Goal: Task Accomplishment & Management: Use online tool/utility

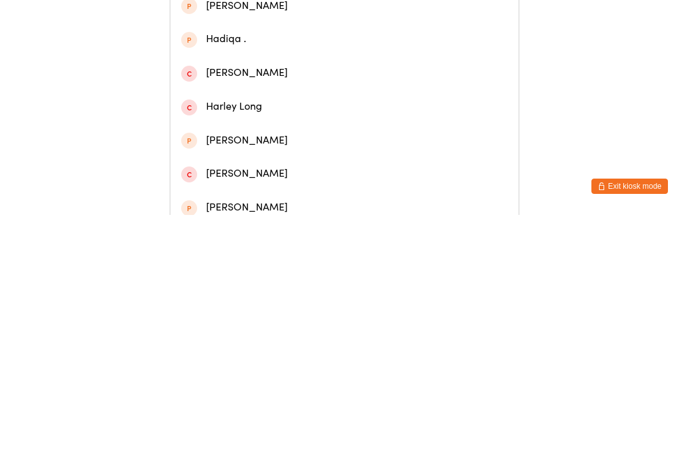
type input "[PERSON_NAME]"
click at [409, 70] on div "[PERSON_NAME]" at bounding box center [344, 60] width 327 height 17
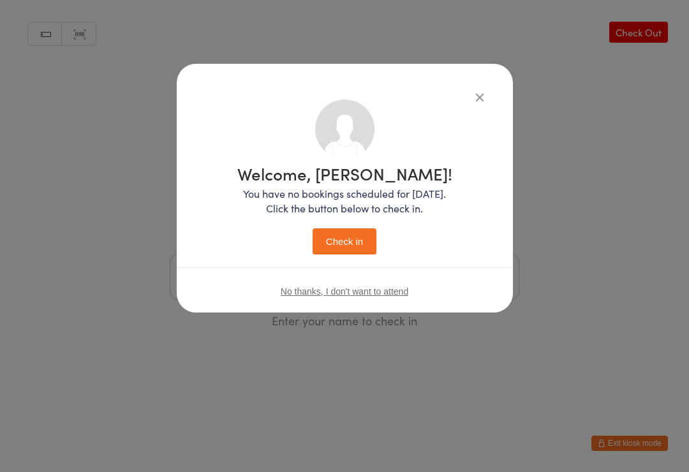
click at [344, 249] on button "Check in" at bounding box center [345, 241] width 64 height 26
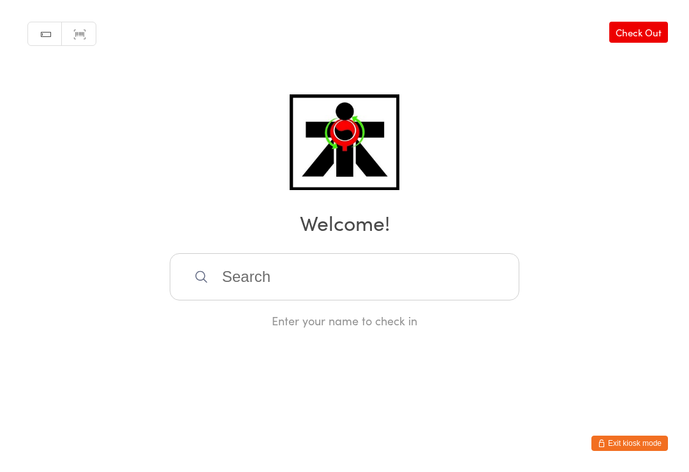
click at [275, 297] on input "search" at bounding box center [345, 276] width 350 height 47
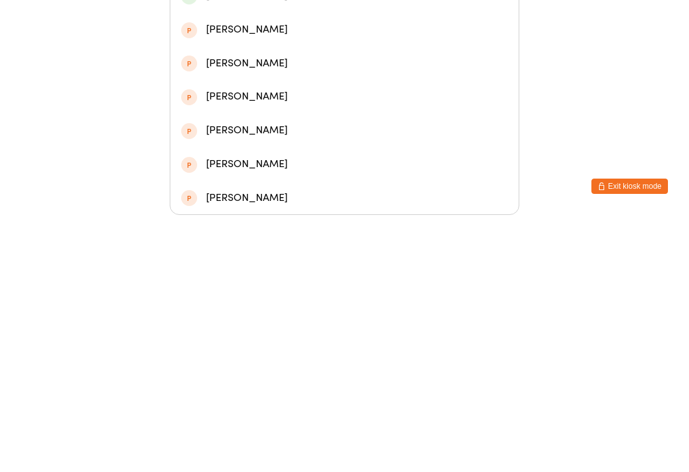
type input "Argus"
click at [225, 144] on div "[PERSON_NAME]" at bounding box center [344, 152] width 327 height 17
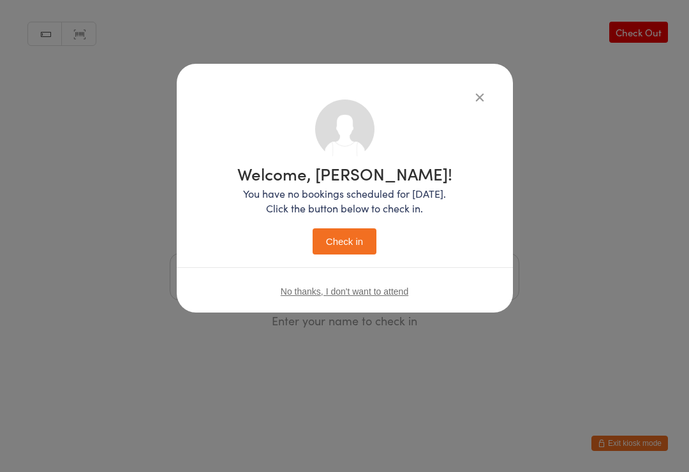
click at [333, 244] on button "Check in" at bounding box center [345, 241] width 64 height 26
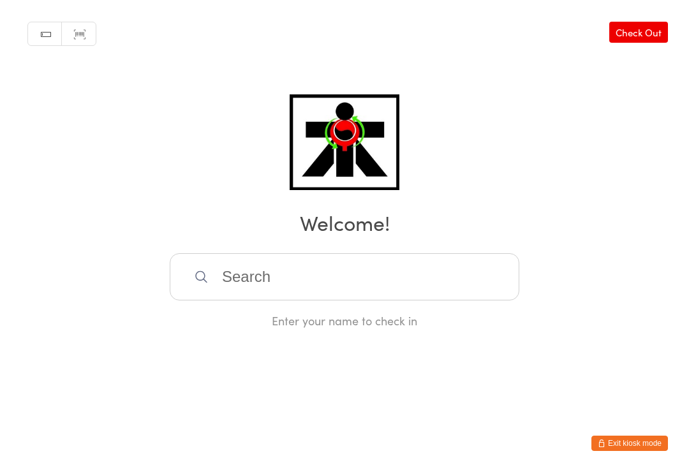
click at [321, 276] on input "search" at bounding box center [345, 276] width 350 height 47
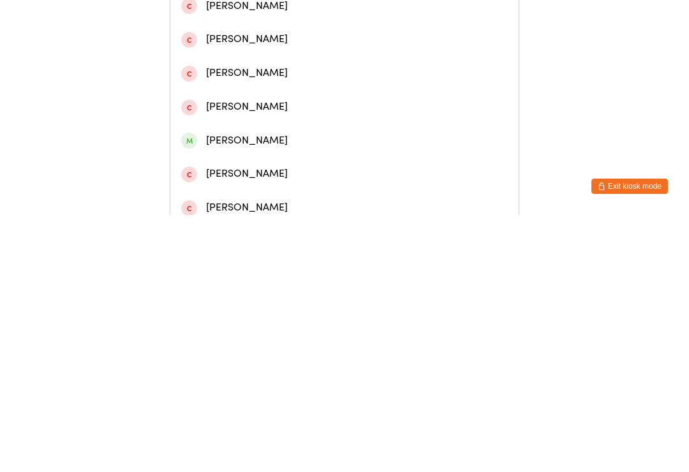
type input "[PERSON_NAME]"
click at [367, 74] on div "[PERSON_NAME]" at bounding box center [344, 61] width 348 height 34
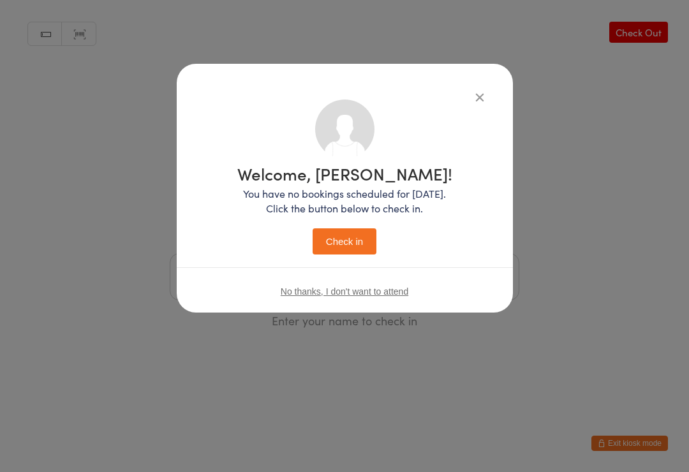
click at [348, 250] on button "Check in" at bounding box center [345, 241] width 64 height 26
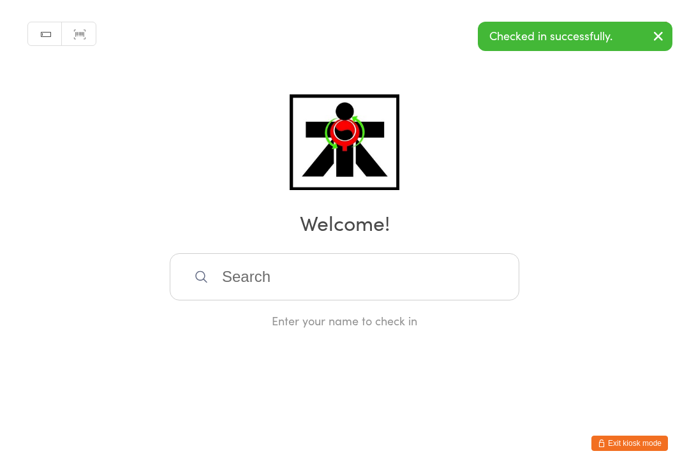
click at [326, 284] on input "search" at bounding box center [345, 276] width 350 height 47
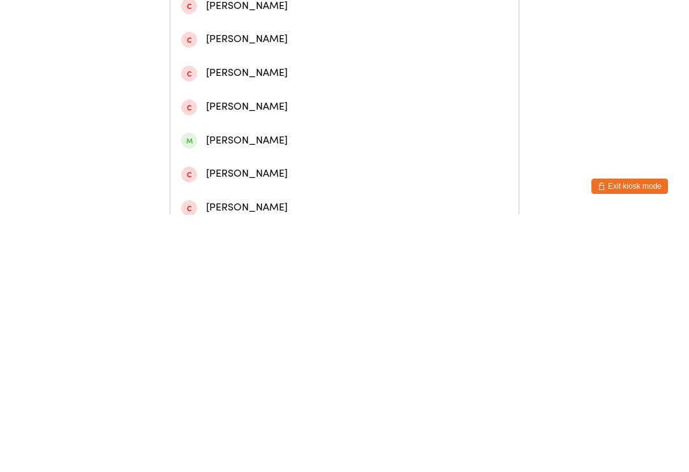
type input "[PERSON_NAME]"
click at [276, 96] on div "[PERSON_NAME]" at bounding box center [344, 94] width 327 height 17
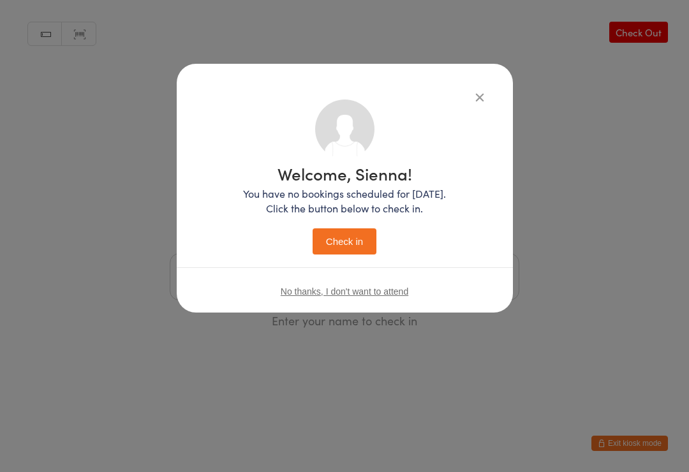
click at [345, 249] on button "Check in" at bounding box center [345, 241] width 64 height 26
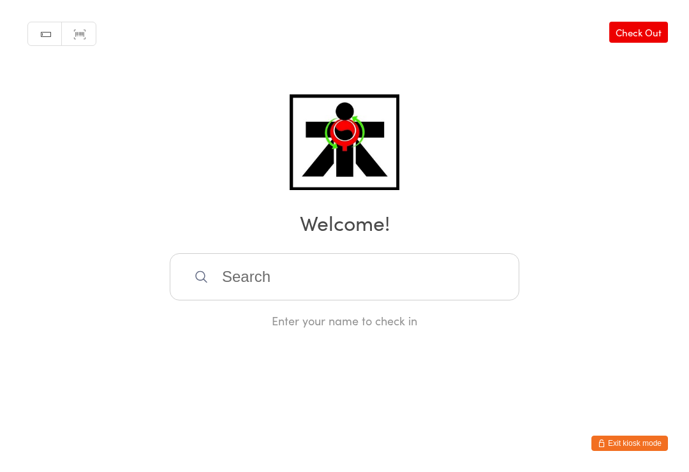
click at [500, 283] on input "search" at bounding box center [345, 276] width 350 height 47
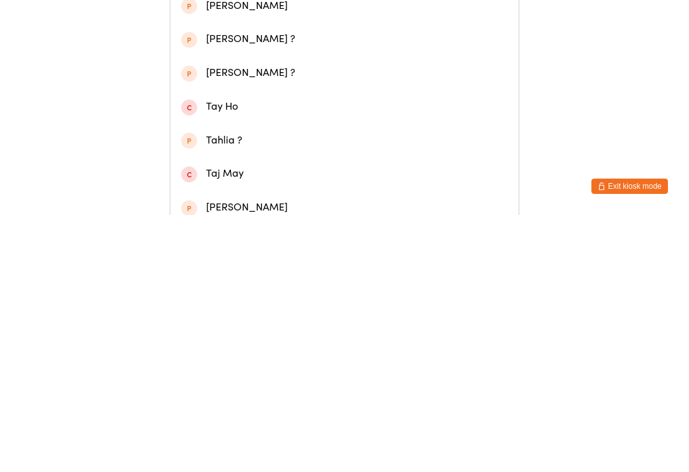
type input "Tadhg"
click at [388, 63] on div "[PERSON_NAME]" at bounding box center [344, 60] width 327 height 17
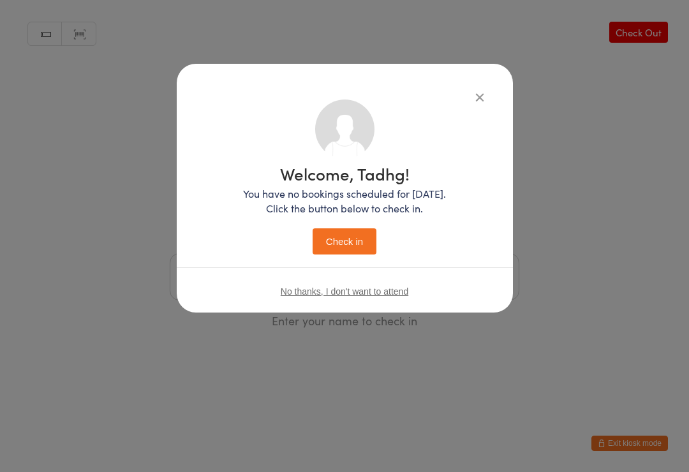
click at [357, 244] on button "Check in" at bounding box center [345, 241] width 64 height 26
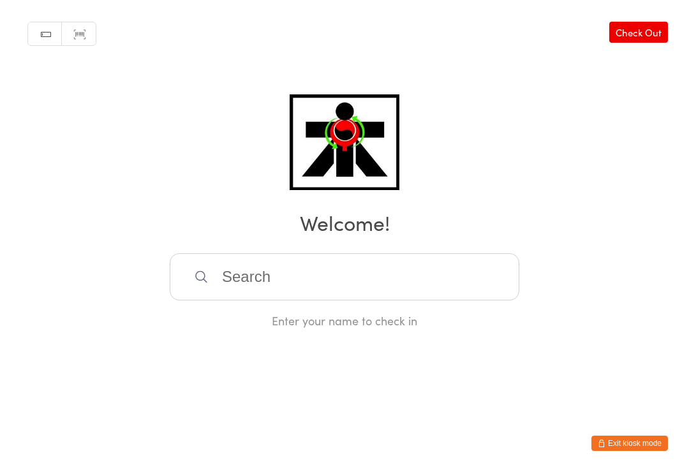
click at [27, 463] on html "You have now entered Kiosk Mode. Members will be able to check themselves in us…" at bounding box center [344, 236] width 689 height 472
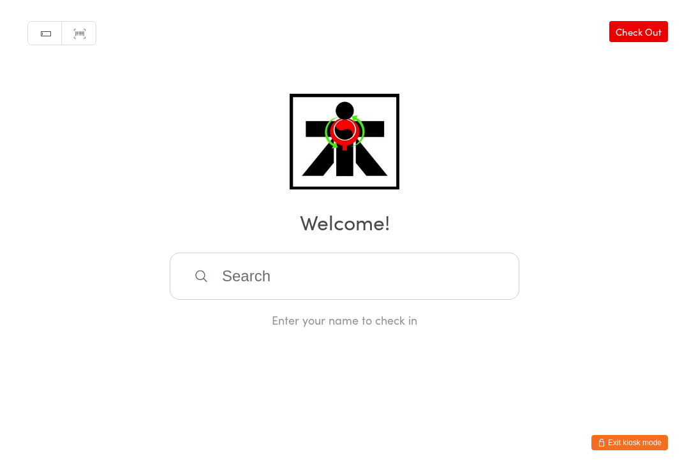
click at [251, 269] on input "search" at bounding box center [345, 276] width 350 height 47
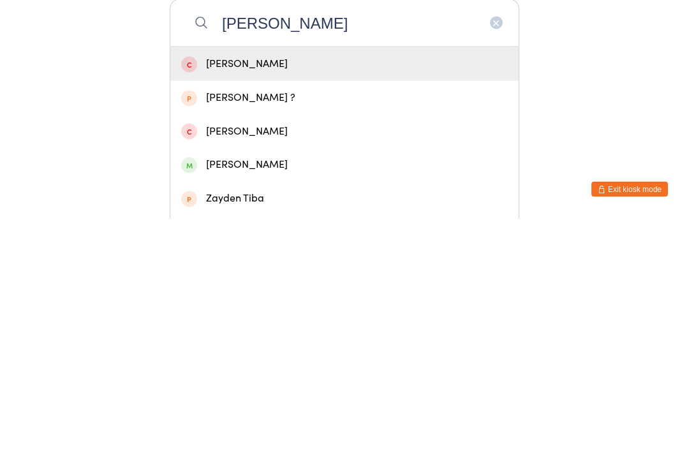
type input "[PERSON_NAME]"
click at [225, 410] on div "[PERSON_NAME]" at bounding box center [344, 418] width 327 height 17
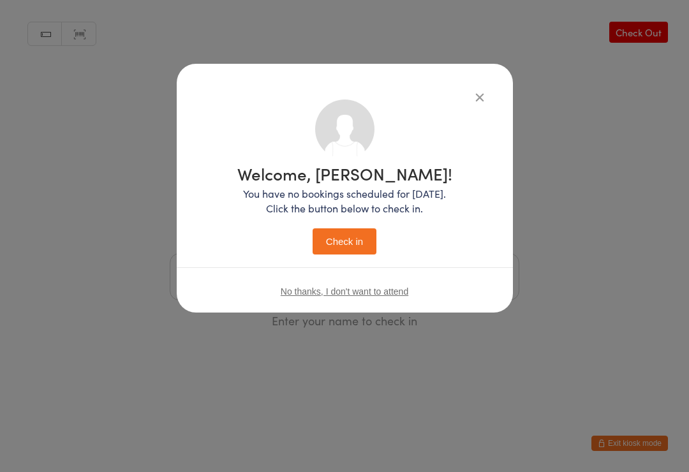
click at [340, 244] on button "Check in" at bounding box center [345, 241] width 64 height 26
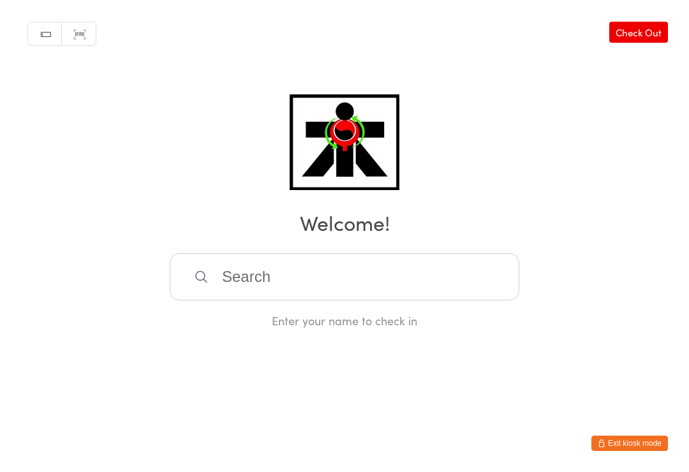
click at [220, 270] on input "search" at bounding box center [345, 276] width 350 height 47
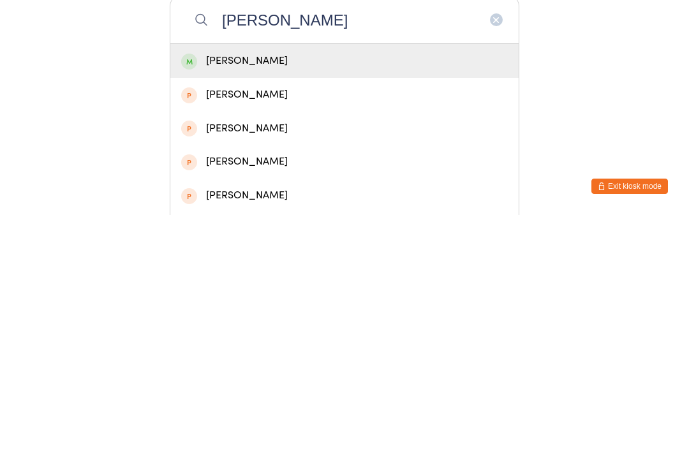
type input "[PERSON_NAME]"
click at [213, 310] on div "[PERSON_NAME]" at bounding box center [344, 318] width 327 height 17
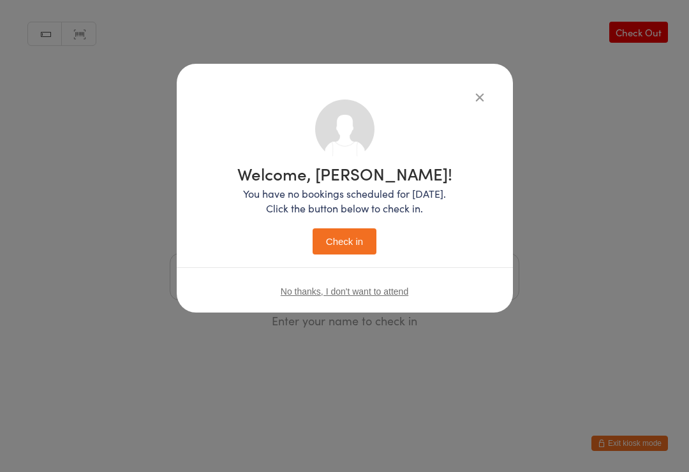
click at [345, 253] on button "Check in" at bounding box center [345, 241] width 64 height 26
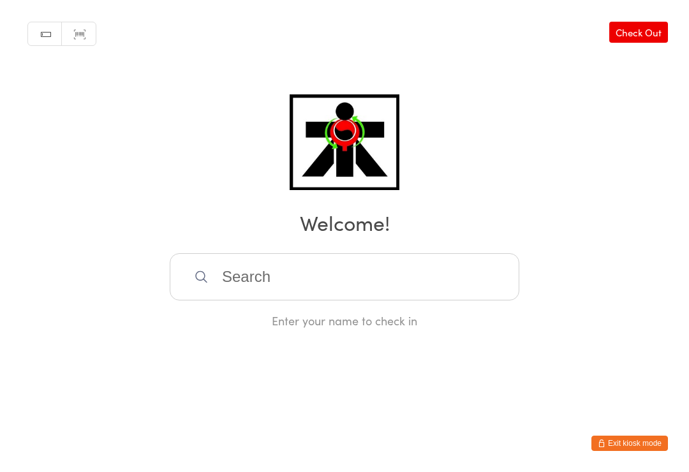
click at [400, 295] on input "search" at bounding box center [345, 276] width 350 height 47
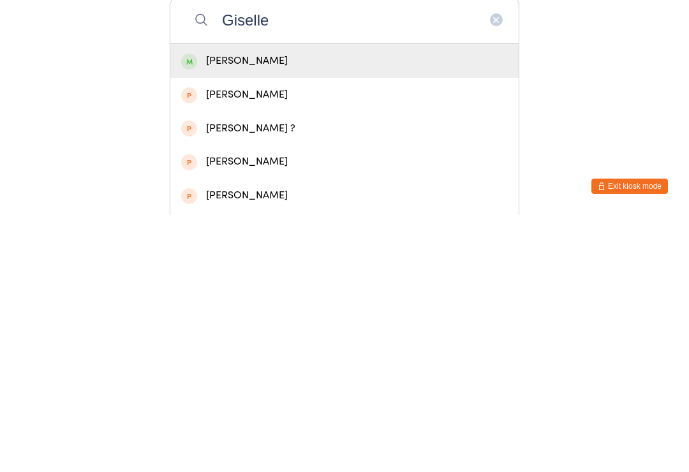
type input "Giselle"
click at [435, 310] on div "[PERSON_NAME]" at bounding box center [344, 318] width 327 height 17
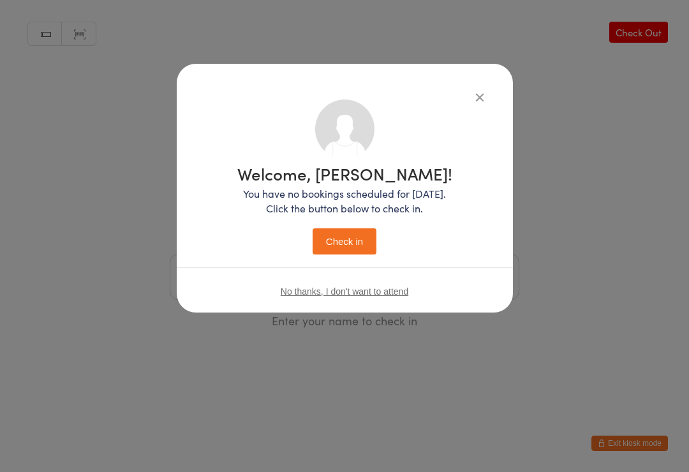
click at [352, 232] on button "Check in" at bounding box center [345, 241] width 64 height 26
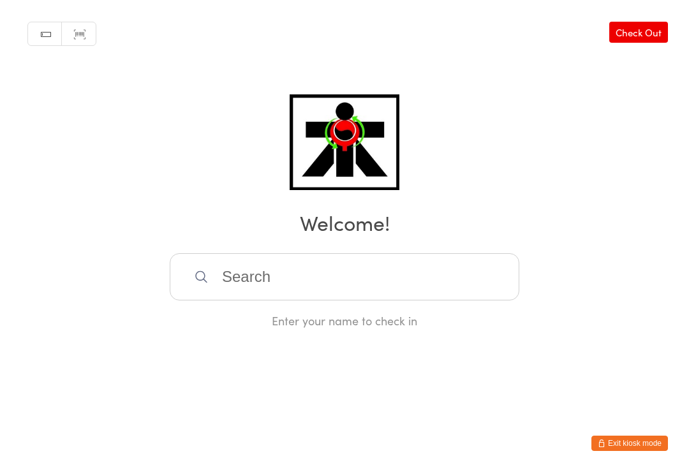
click at [377, 285] on input "search" at bounding box center [345, 276] width 350 height 47
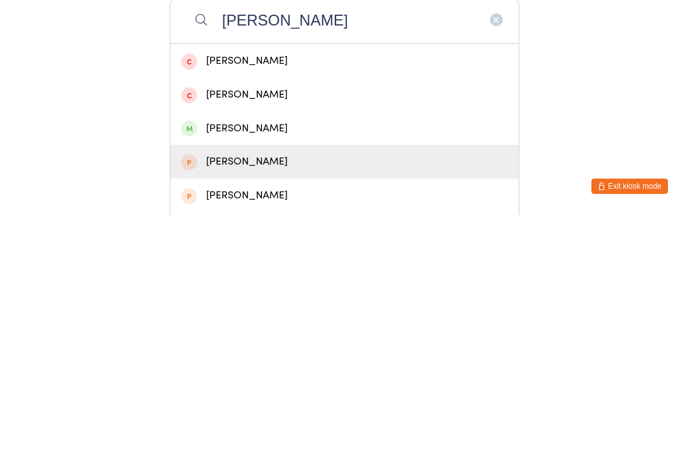
type input "[PERSON_NAME]"
click at [272, 402] on div "[PERSON_NAME]" at bounding box center [344, 419] width 348 height 34
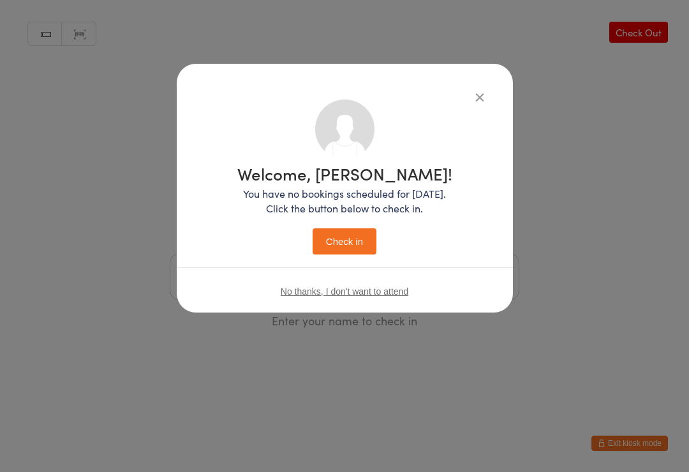
click at [482, 98] on icon "button" at bounding box center [480, 97] width 14 height 14
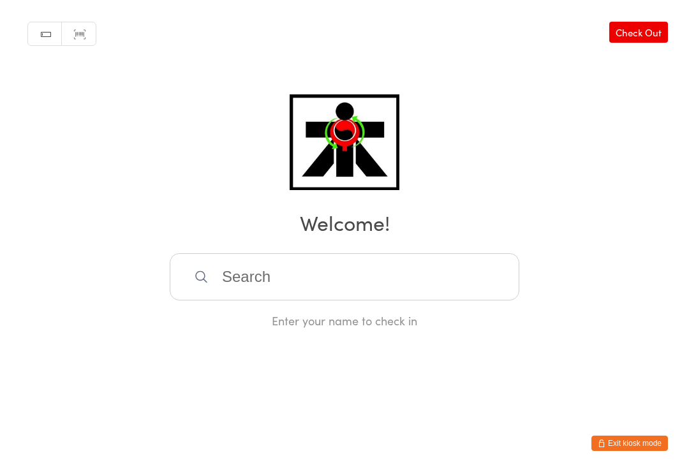
click at [290, 272] on input "search" at bounding box center [345, 276] width 350 height 47
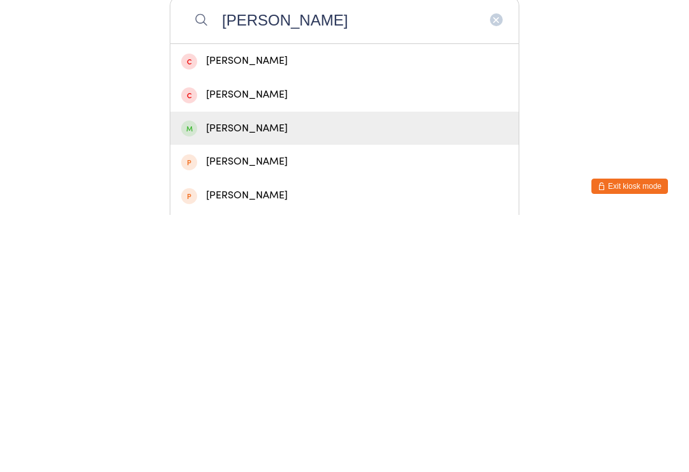
type input "[PERSON_NAME]"
click at [253, 377] on div "[PERSON_NAME]" at bounding box center [344, 385] width 327 height 17
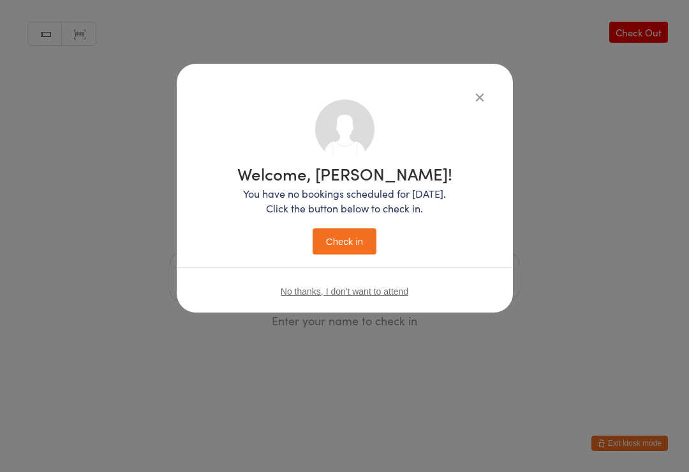
click at [341, 241] on button "Check in" at bounding box center [345, 241] width 64 height 26
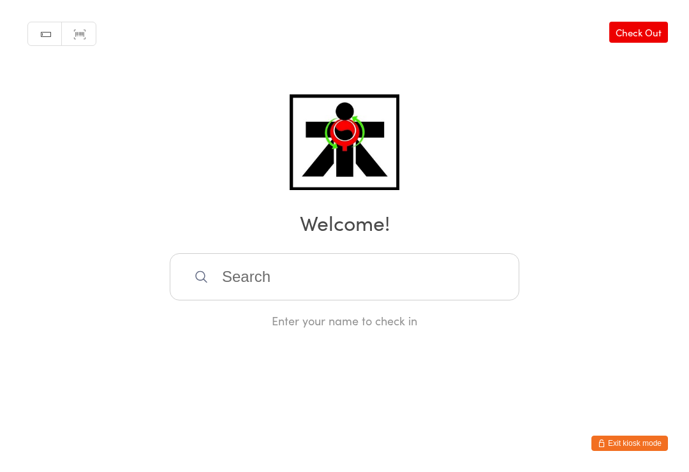
click at [262, 276] on input "search" at bounding box center [345, 276] width 350 height 47
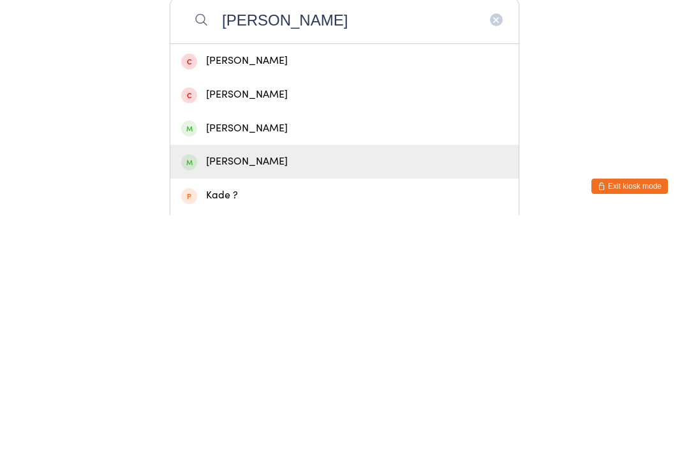
type input "[PERSON_NAME]"
click at [201, 410] on div "[PERSON_NAME]" at bounding box center [344, 418] width 327 height 17
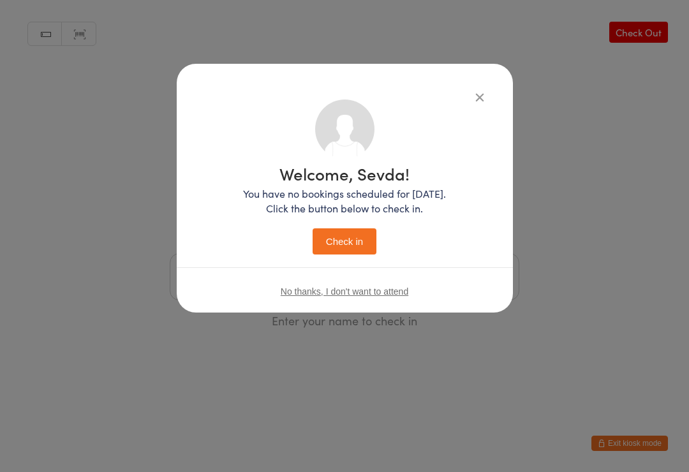
click at [343, 247] on button "Check in" at bounding box center [345, 241] width 64 height 26
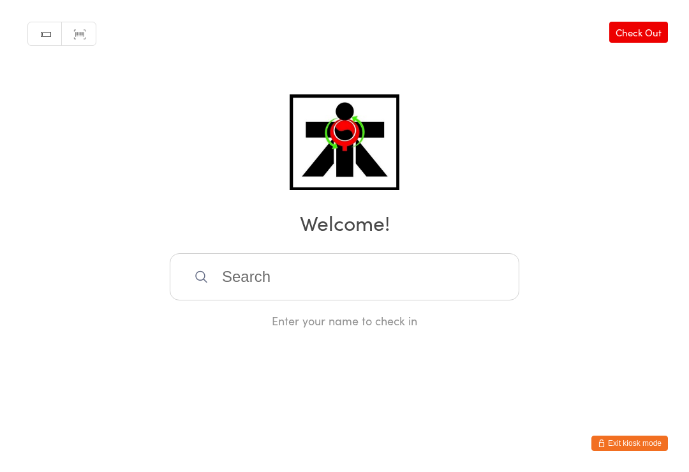
click at [444, 297] on input "search" at bounding box center [345, 276] width 350 height 47
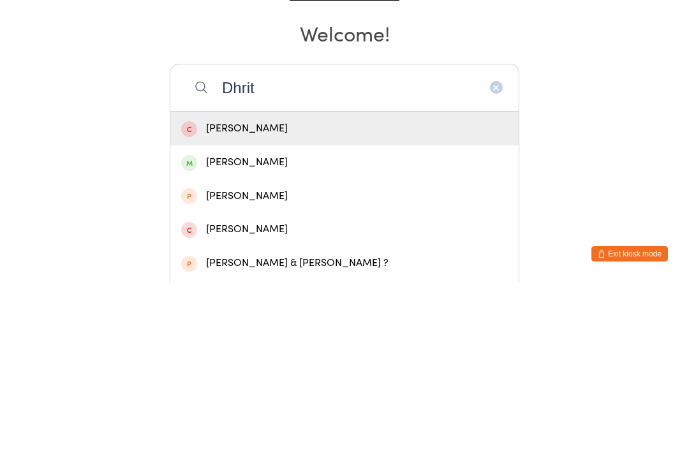
type input "Dhrit"
click at [252, 343] on div "[PERSON_NAME]" at bounding box center [344, 351] width 327 height 17
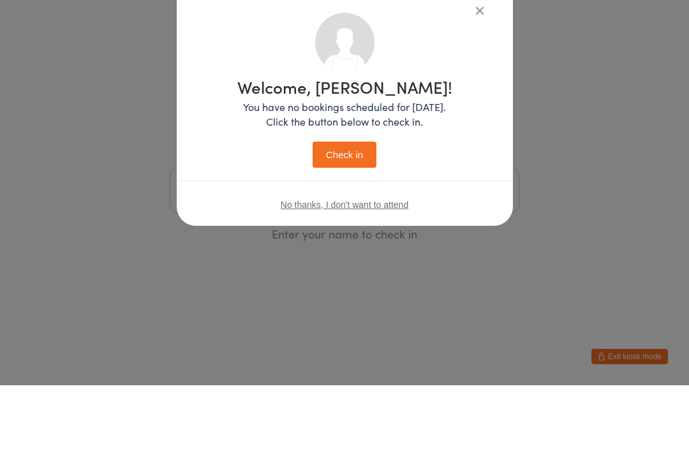
click at [329, 246] on div "Welcome, [PERSON_NAME]! You have no bookings scheduled for [DATE]. Click the bu…" at bounding box center [344, 236] width 689 height 472
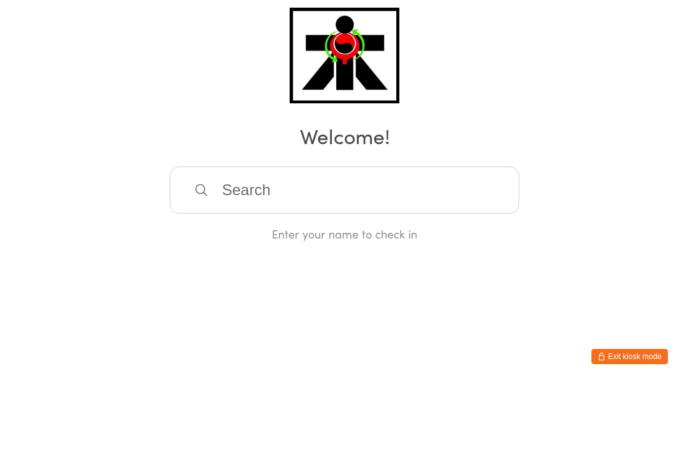
click at [262, 276] on input "search" at bounding box center [345, 276] width 350 height 47
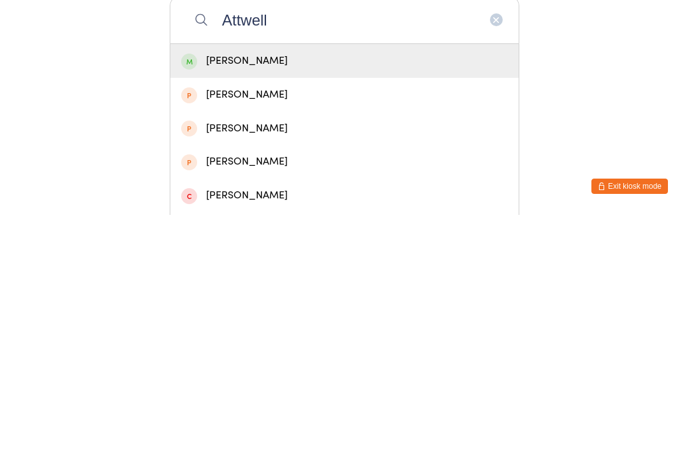
type input "Attwell"
click at [293, 310] on div "[PERSON_NAME]" at bounding box center [344, 318] width 327 height 17
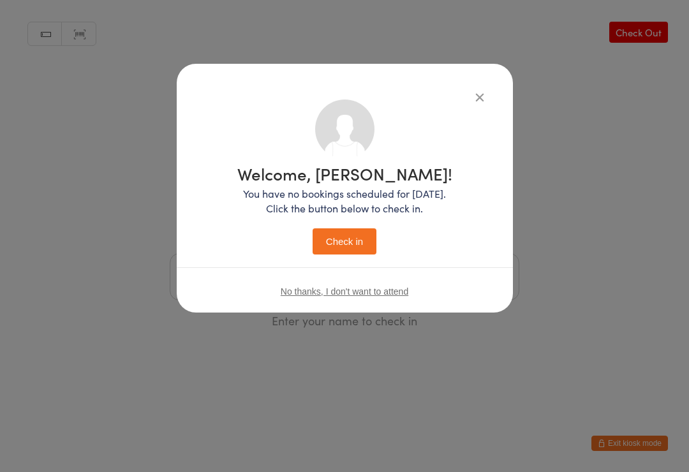
click at [348, 246] on button "Check in" at bounding box center [345, 241] width 64 height 26
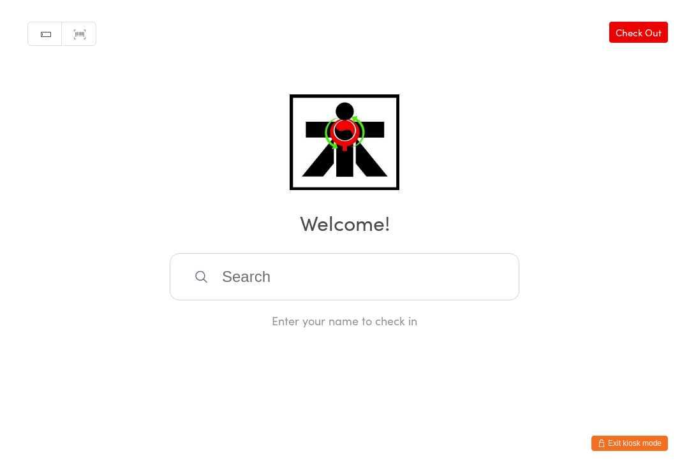
click at [300, 274] on input "search" at bounding box center [345, 276] width 350 height 47
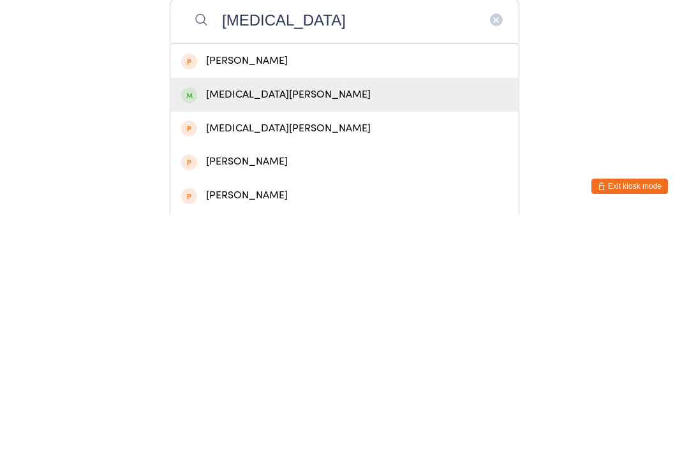
type input "[MEDICAL_DATA]"
click at [327, 343] on div "[MEDICAL_DATA][PERSON_NAME]" at bounding box center [344, 351] width 327 height 17
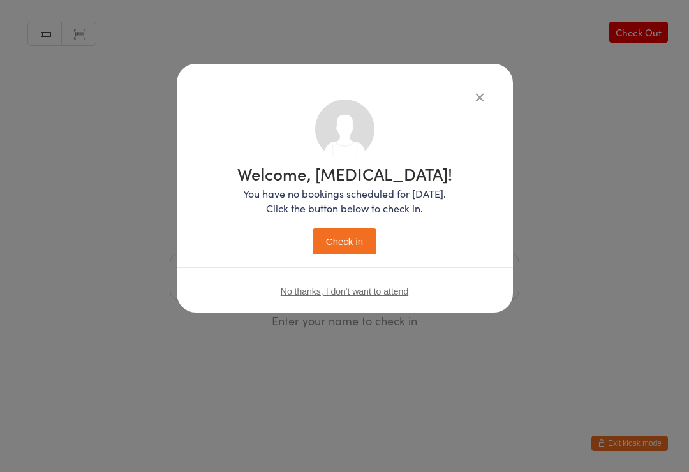
click at [340, 226] on div "Welcome, [MEDICAL_DATA]! You have no bookings scheduled for [DATE]. Click the b…" at bounding box center [344, 209] width 215 height 89
click at [349, 241] on button "Check in" at bounding box center [345, 241] width 64 height 26
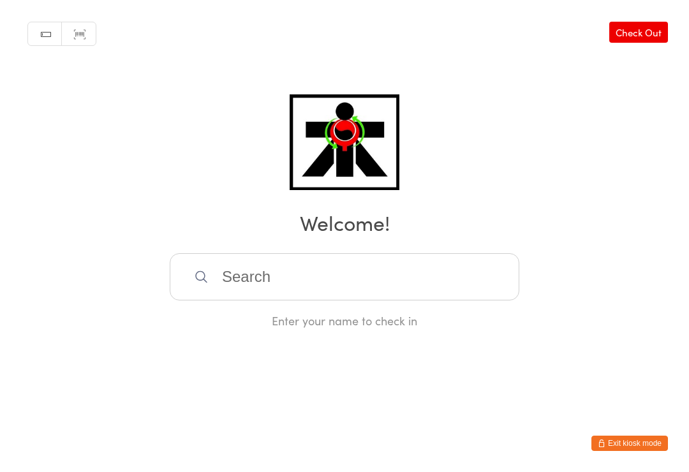
click at [320, 313] on div "Enter your name to check in" at bounding box center [345, 290] width 350 height 75
click at [308, 263] on input "search" at bounding box center [345, 276] width 350 height 47
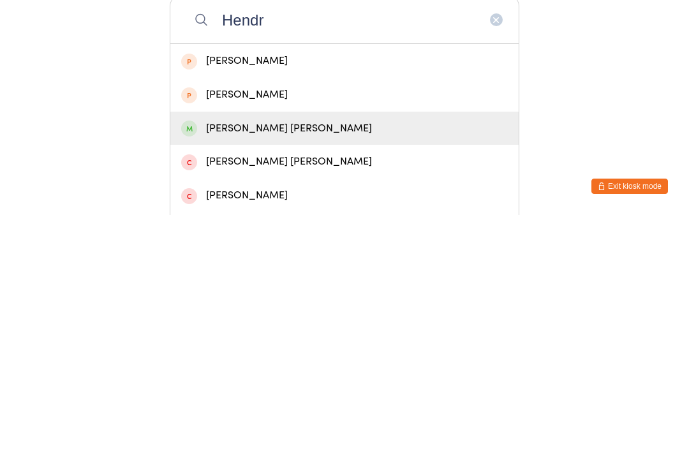
type input "Hendr"
click at [250, 377] on div "[PERSON_NAME] [PERSON_NAME]" at bounding box center [344, 385] width 327 height 17
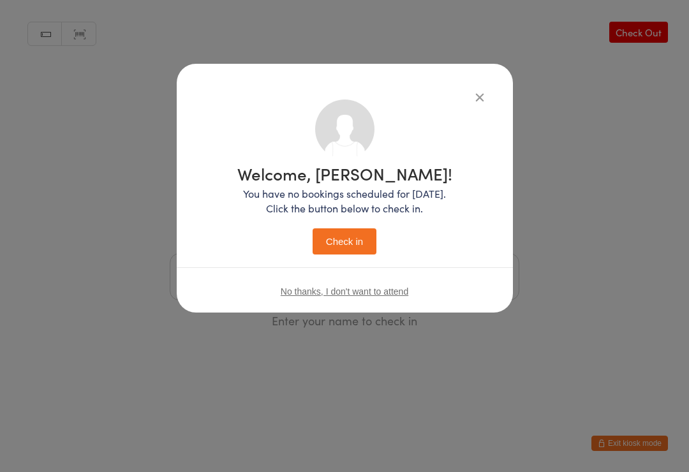
click at [345, 241] on button "Check in" at bounding box center [345, 241] width 64 height 26
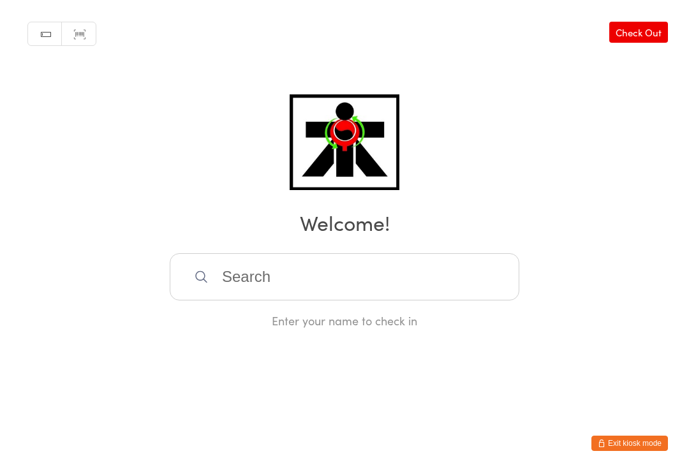
click at [213, 283] on input "search" at bounding box center [345, 276] width 350 height 47
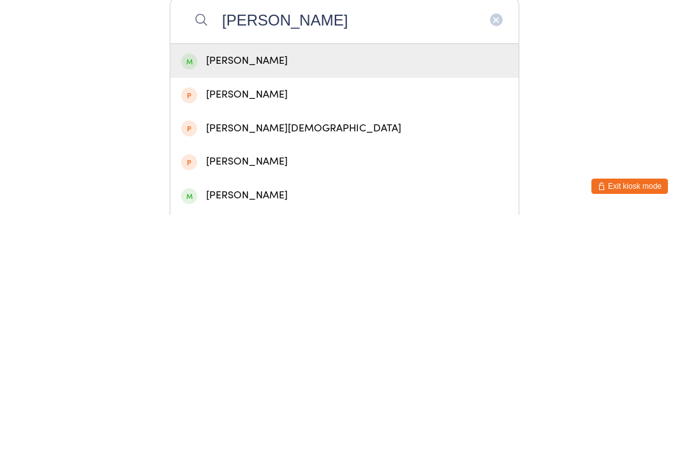
type input "[PERSON_NAME]"
click at [254, 310] on div "[PERSON_NAME]" at bounding box center [344, 318] width 327 height 17
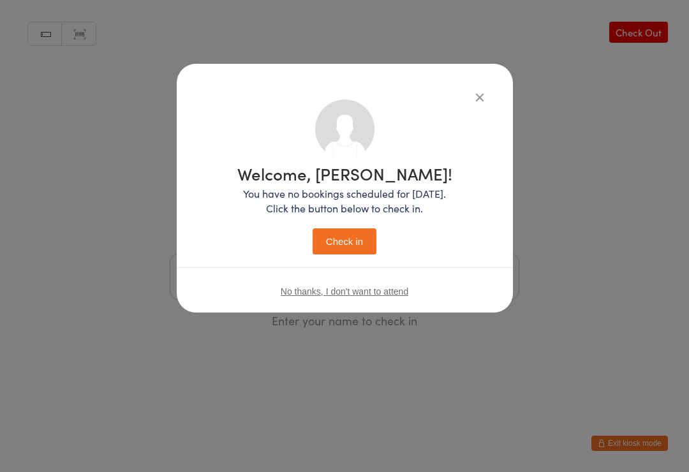
click at [341, 236] on button "Check in" at bounding box center [345, 241] width 64 height 26
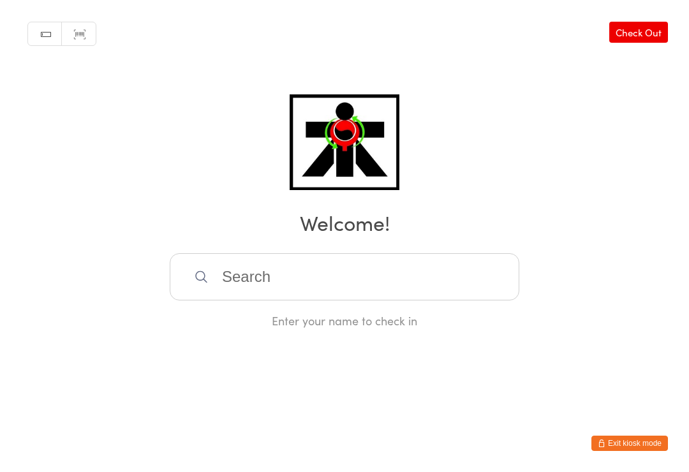
click at [326, 284] on input "search" at bounding box center [345, 276] width 350 height 47
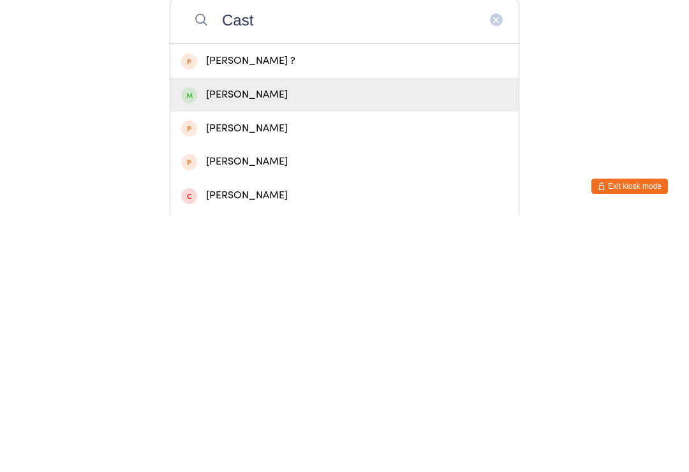
type input "Cast"
click at [232, 343] on div "[PERSON_NAME]" at bounding box center [344, 351] width 327 height 17
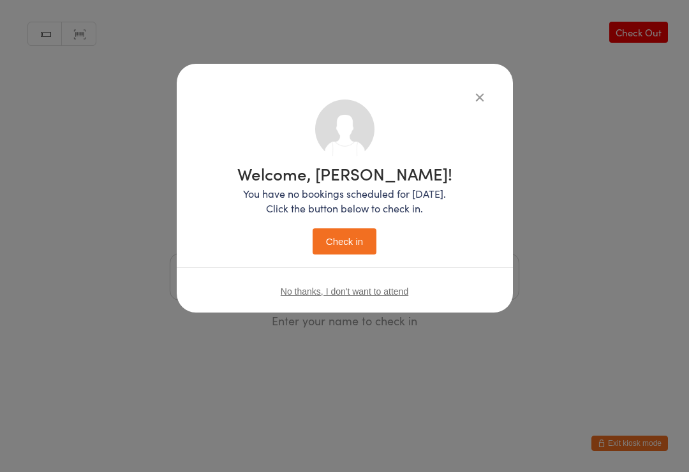
click at [341, 237] on button "Check in" at bounding box center [345, 241] width 64 height 26
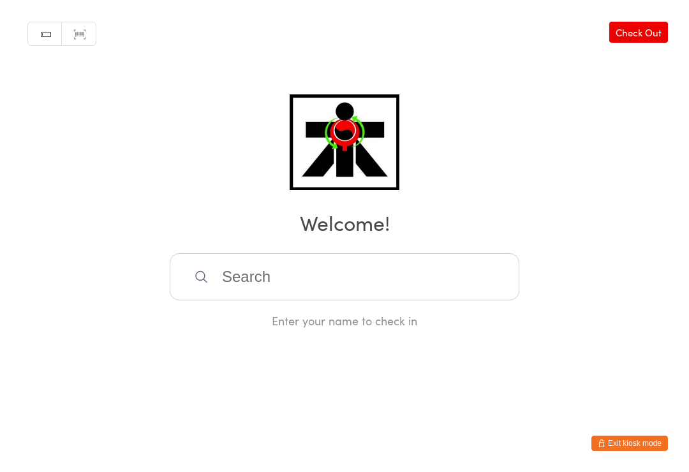
click at [379, 295] on input "search" at bounding box center [345, 276] width 350 height 47
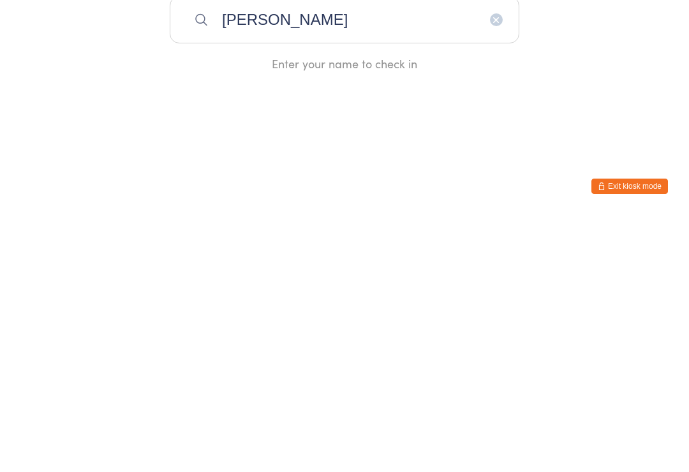
type input "[PERSON_NAME]"
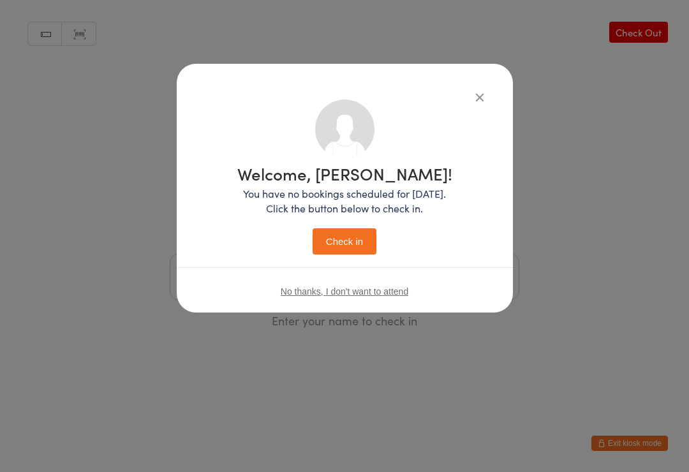
click at [475, 107] on div "Welcome, [PERSON_NAME]! You have no bookings scheduled for [DATE]. Click the bu…" at bounding box center [344, 177] width 285 height 155
click at [472, 104] on button "button" at bounding box center [479, 96] width 15 height 15
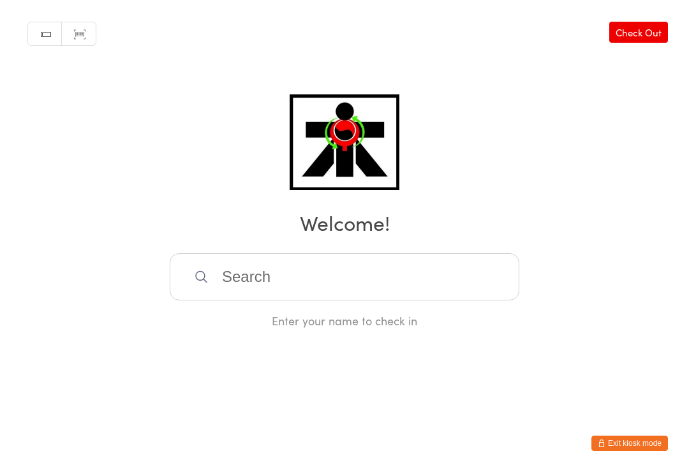
click at [472, 98] on div "Manual search Scanner input Check Out Welcome! Enter your name to check in" at bounding box center [344, 164] width 689 height 329
click at [378, 285] on input "search" at bounding box center [345, 276] width 350 height 47
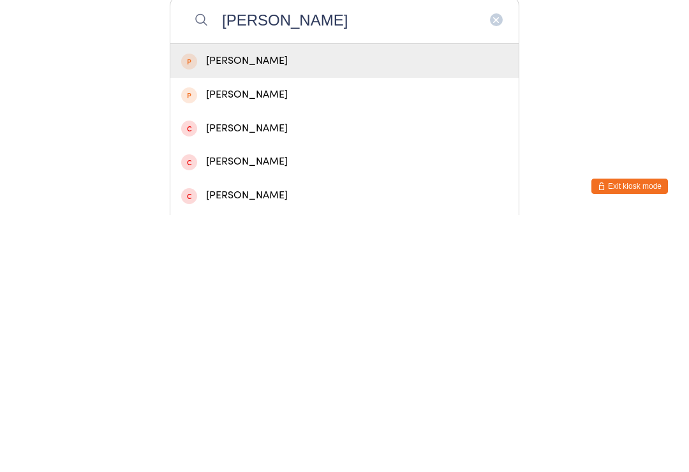
scroll to position [257, 0]
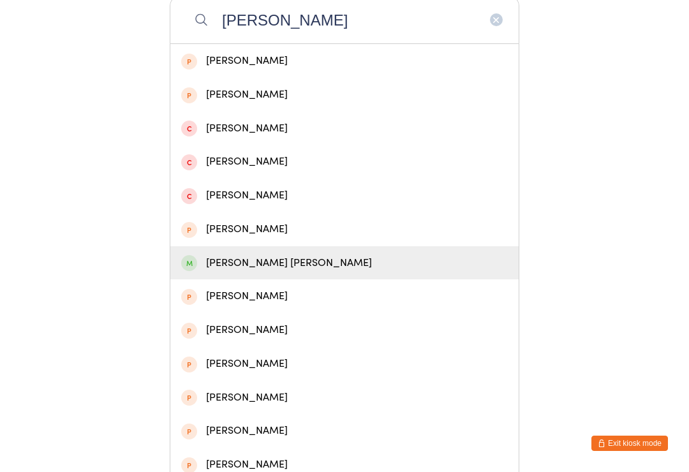
type input "[PERSON_NAME]"
click at [378, 272] on div "[PERSON_NAME] [PERSON_NAME]" at bounding box center [344, 263] width 327 height 17
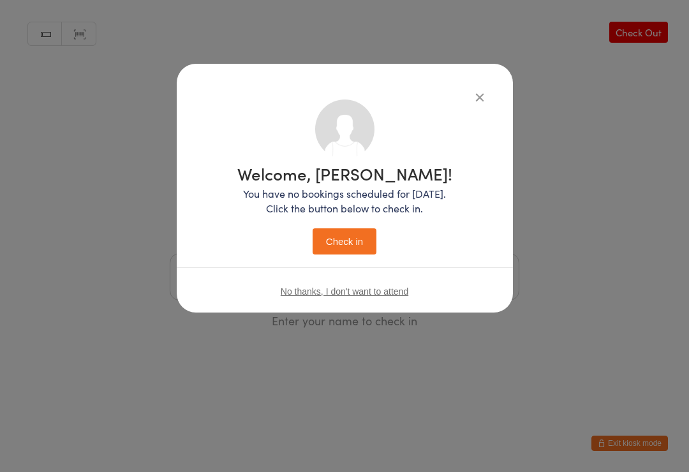
click at [354, 241] on button "Check in" at bounding box center [345, 241] width 64 height 26
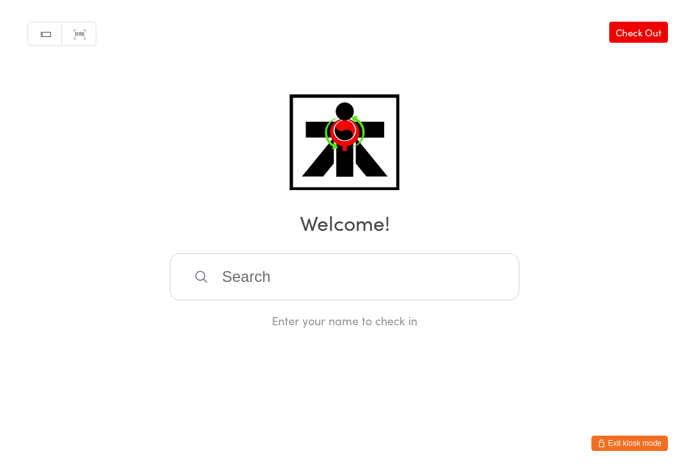
click at [370, 283] on input "search" at bounding box center [345, 276] width 350 height 47
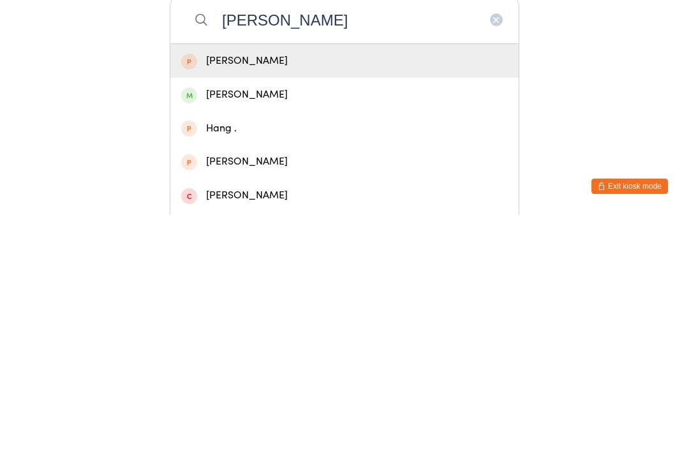
type input "[PERSON_NAME]"
click at [276, 343] on div "[PERSON_NAME]" at bounding box center [344, 351] width 327 height 17
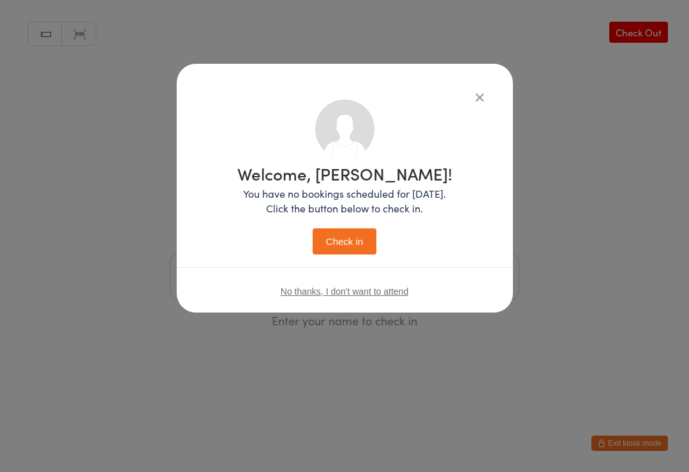
click at [348, 241] on button "Check in" at bounding box center [345, 241] width 64 height 26
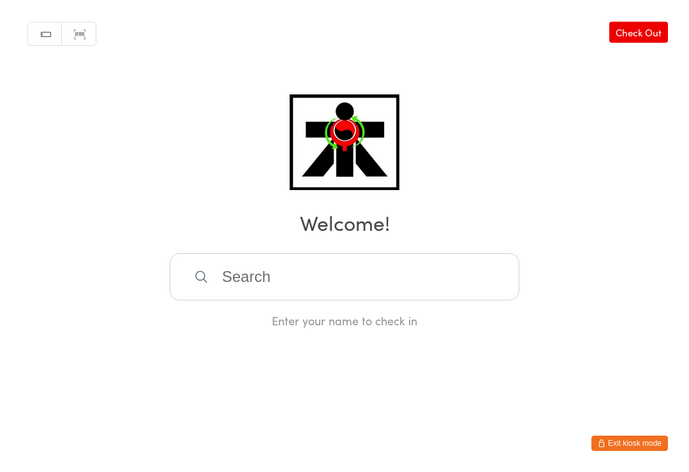
click at [253, 290] on input "search" at bounding box center [345, 276] width 350 height 47
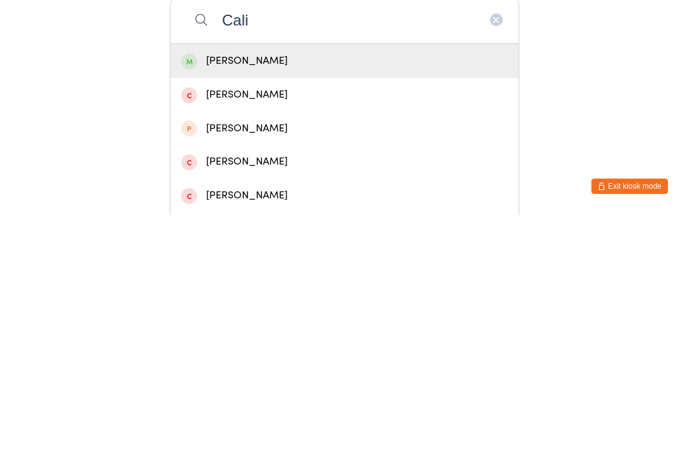
type input "Cali"
click at [207, 310] on div "[PERSON_NAME]" at bounding box center [344, 318] width 327 height 17
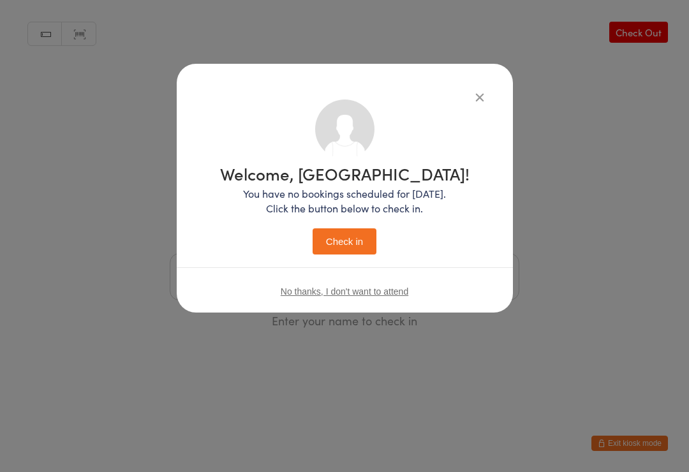
click at [338, 247] on button "Check in" at bounding box center [345, 241] width 64 height 26
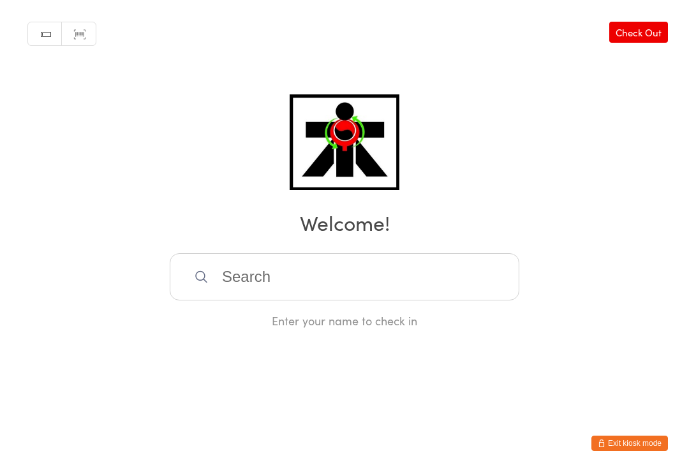
click at [254, 271] on input "search" at bounding box center [345, 276] width 350 height 47
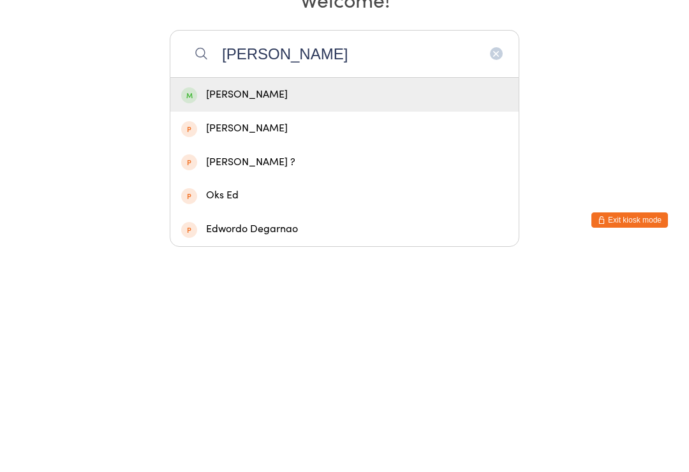
type input "[PERSON_NAME]"
click at [315, 310] on div "[PERSON_NAME]" at bounding box center [344, 318] width 327 height 17
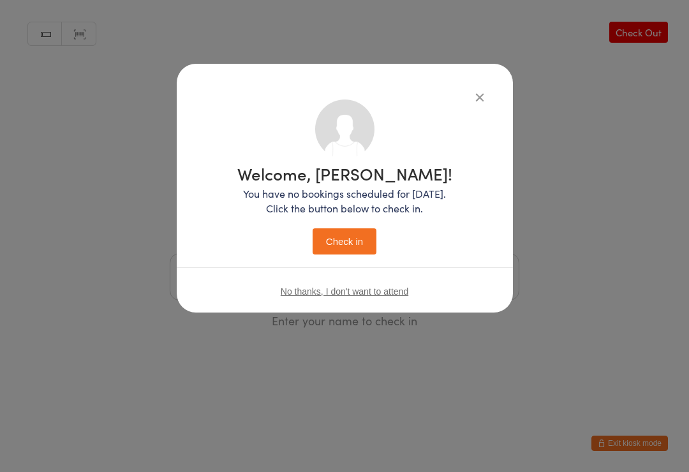
click at [481, 90] on icon "button" at bounding box center [480, 97] width 14 height 14
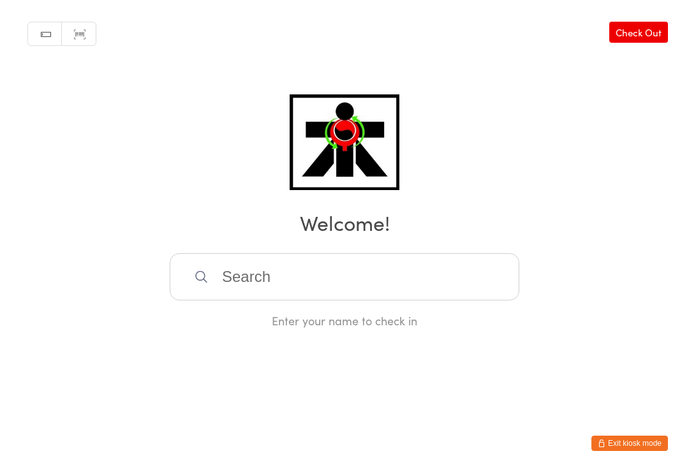
click at [364, 262] on input "search" at bounding box center [345, 276] width 350 height 47
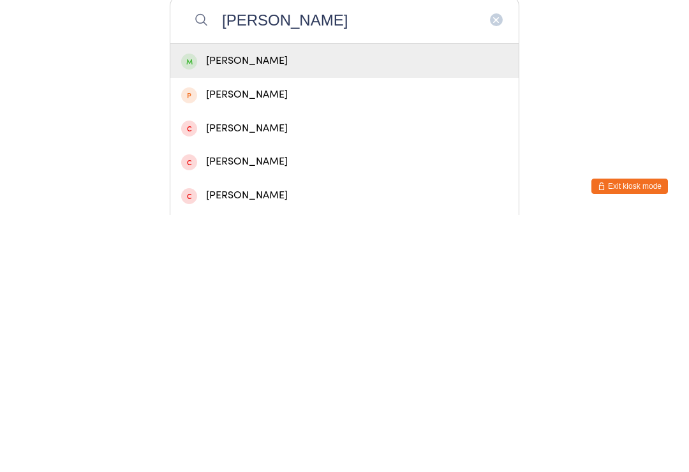
type input "[PERSON_NAME]"
click at [258, 310] on div "[PERSON_NAME]" at bounding box center [344, 318] width 327 height 17
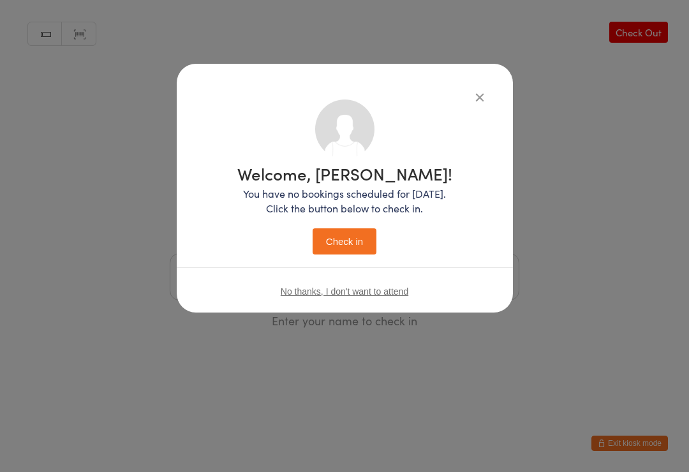
click at [353, 246] on button "Check in" at bounding box center [345, 241] width 64 height 26
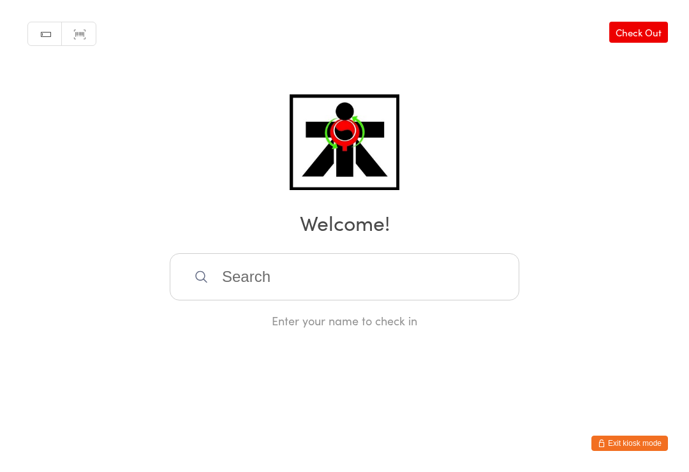
click at [245, 275] on input "search" at bounding box center [345, 276] width 350 height 47
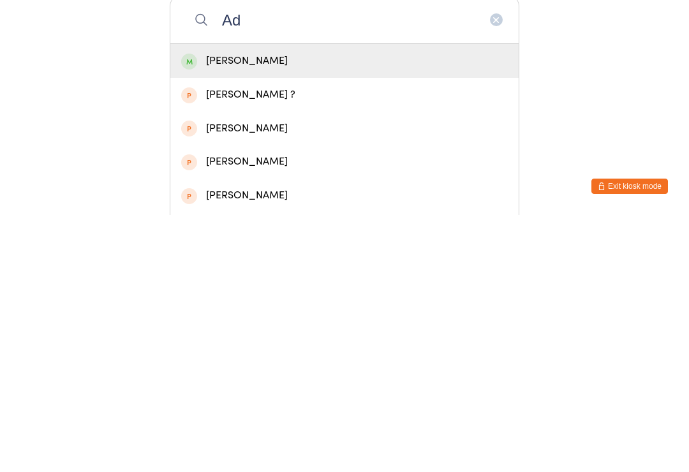
type input "A"
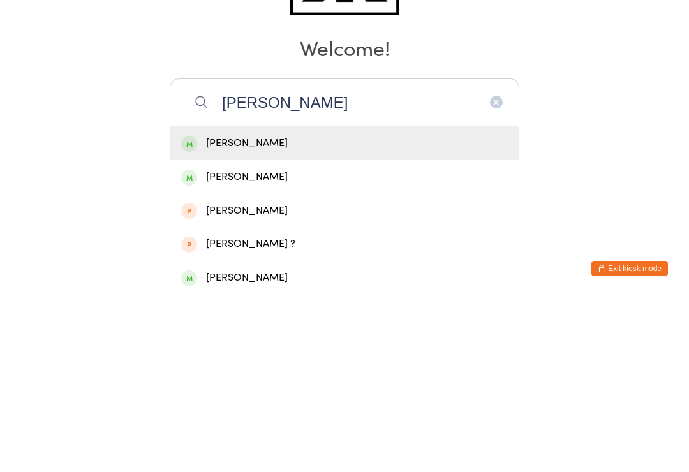
type input "[PERSON_NAME]"
click at [266, 310] on div "[PERSON_NAME]" at bounding box center [344, 318] width 327 height 17
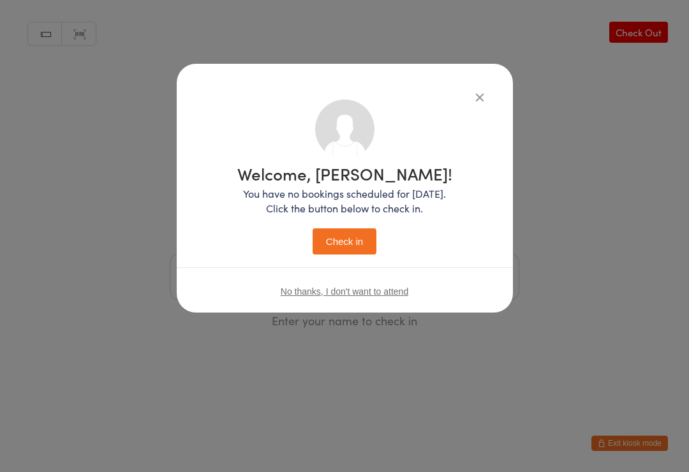
click at [333, 239] on button "Check in" at bounding box center [345, 241] width 64 height 26
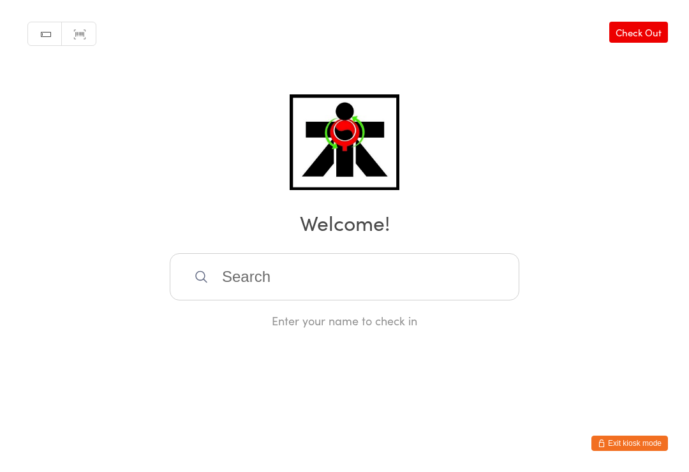
click at [271, 280] on input "search" at bounding box center [345, 276] width 350 height 47
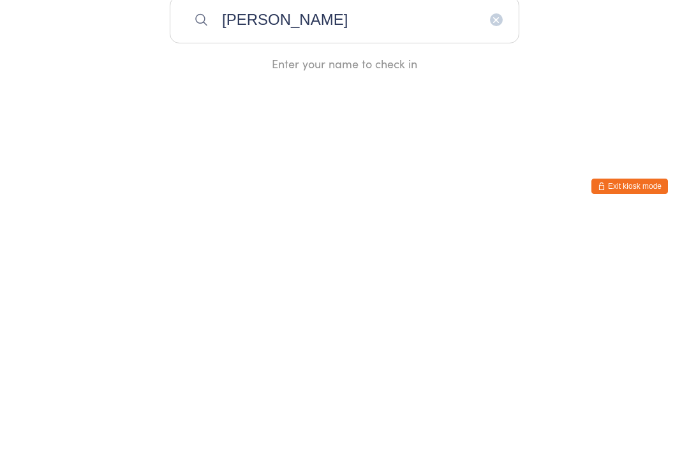
type input "[PERSON_NAME]"
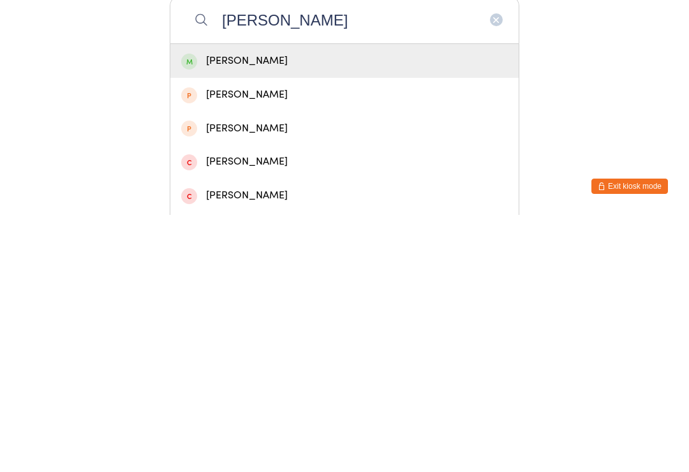
click at [273, 310] on div "[PERSON_NAME]" at bounding box center [344, 318] width 327 height 17
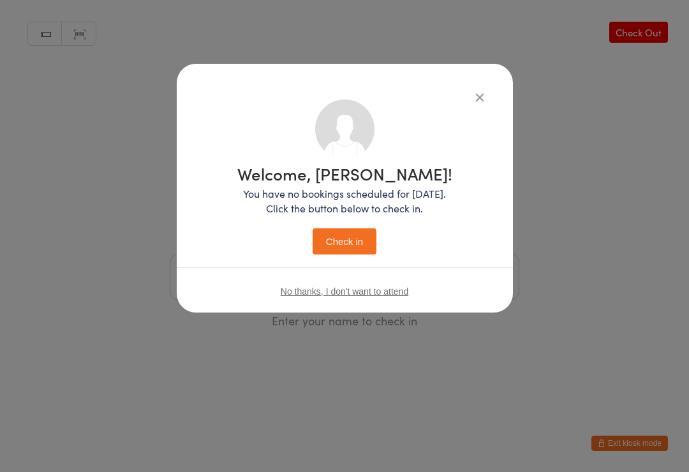
click at [350, 249] on button "Check in" at bounding box center [345, 241] width 64 height 26
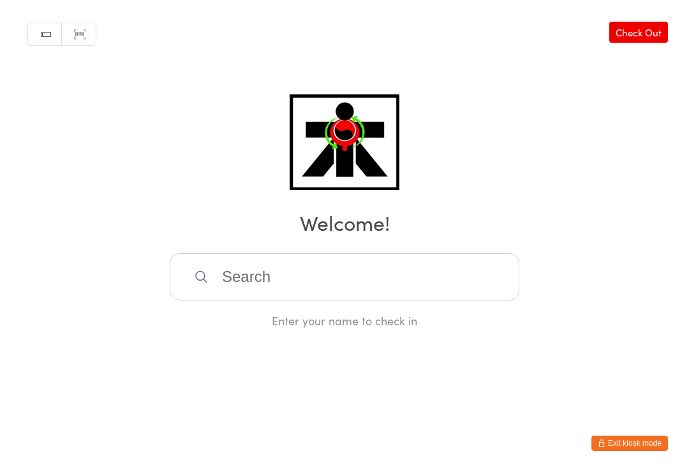
click at [236, 276] on input "search" at bounding box center [345, 276] width 350 height 47
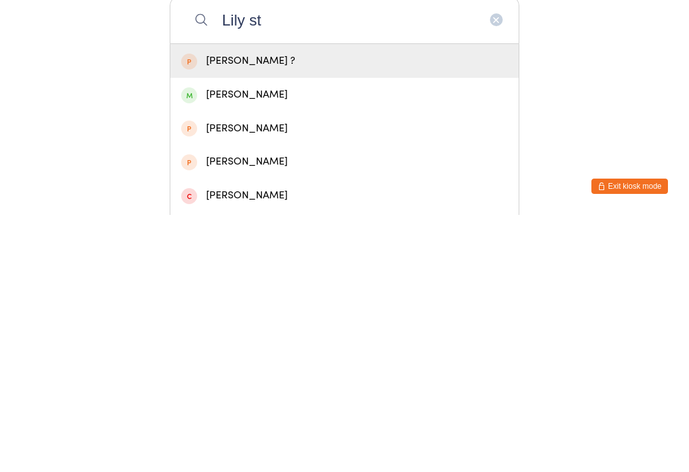
type input "Lily st"
click at [232, 343] on div "[PERSON_NAME]" at bounding box center [344, 351] width 327 height 17
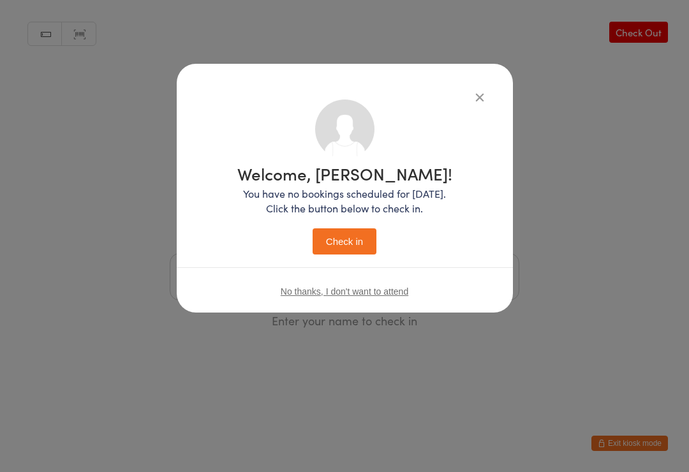
click at [338, 241] on button "Check in" at bounding box center [345, 241] width 64 height 26
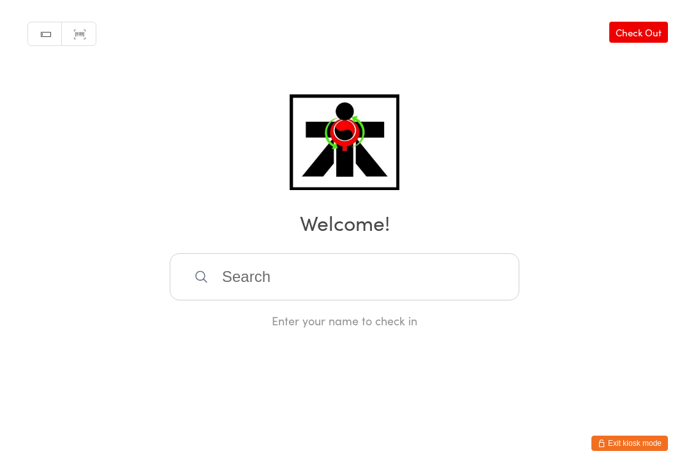
click at [356, 275] on input "search" at bounding box center [345, 276] width 350 height 47
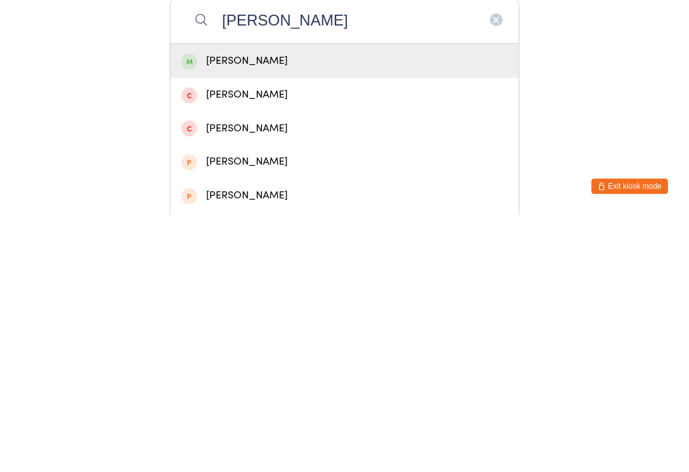
type input "[PERSON_NAME]"
click at [289, 310] on div "[PERSON_NAME]" at bounding box center [344, 318] width 327 height 17
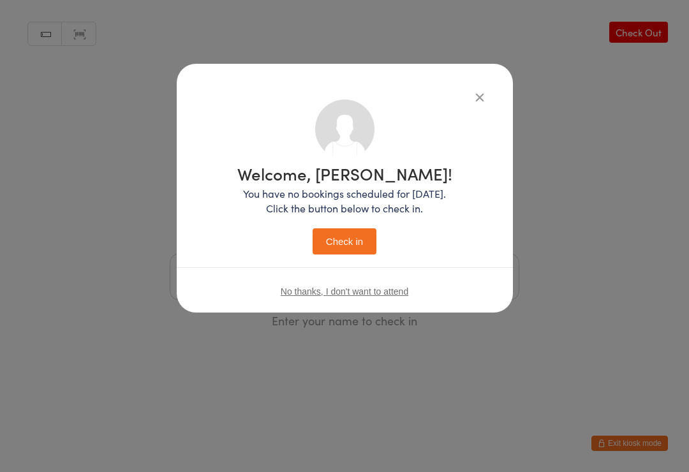
click at [347, 251] on button "Check in" at bounding box center [345, 241] width 64 height 26
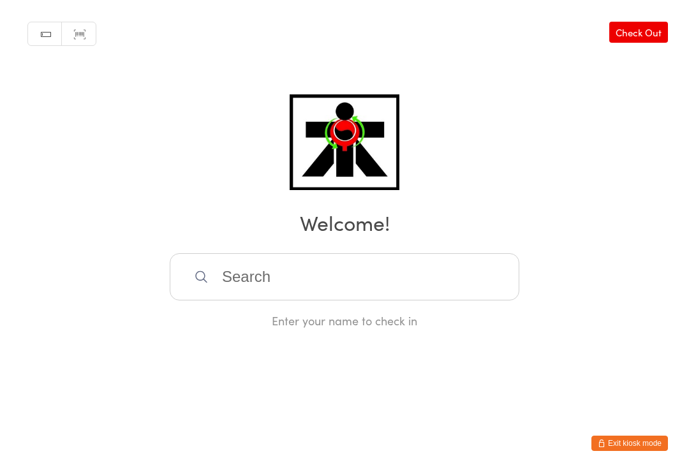
click at [289, 318] on div "Enter your name to check in" at bounding box center [345, 321] width 350 height 16
click at [283, 283] on input "search" at bounding box center [345, 276] width 350 height 47
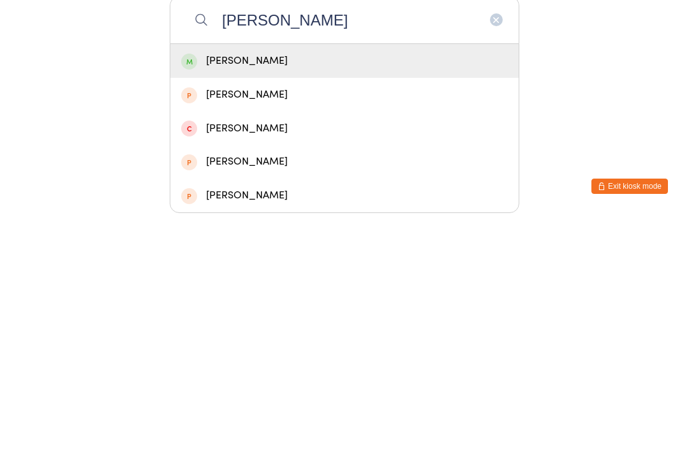
type input "[PERSON_NAME]"
click at [266, 310] on div "[PERSON_NAME]" at bounding box center [344, 318] width 327 height 17
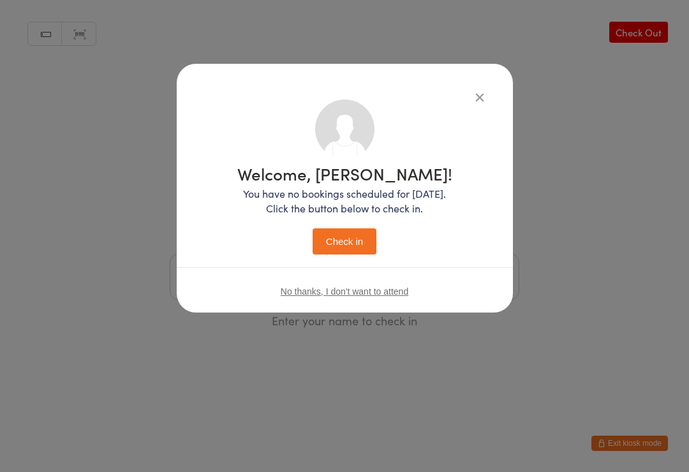
click at [363, 230] on button "Check in" at bounding box center [345, 241] width 64 height 26
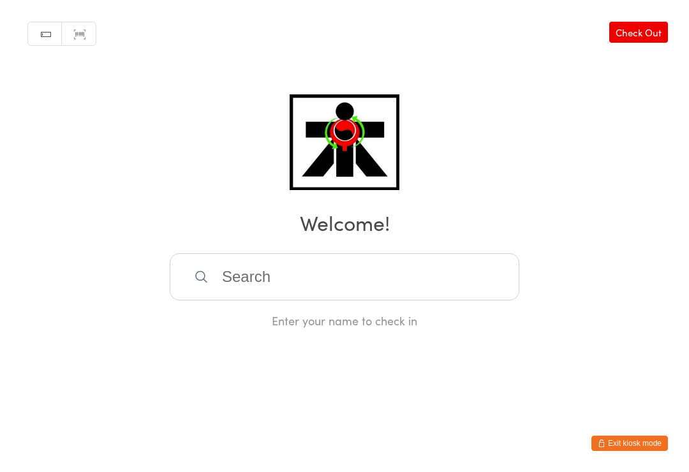
click at [284, 286] on input "search" at bounding box center [345, 276] width 350 height 47
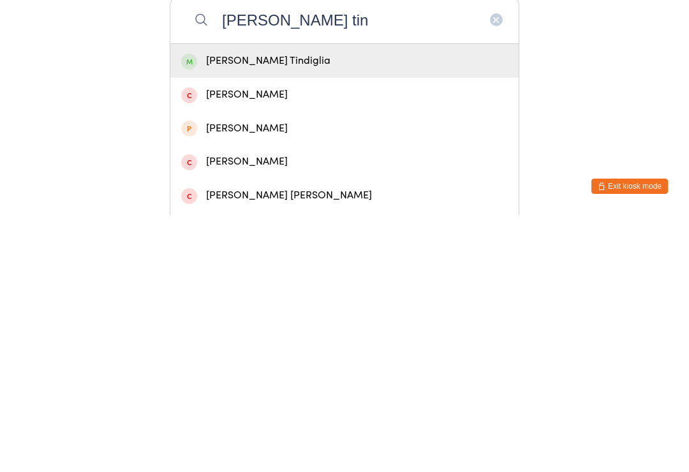
type input "[PERSON_NAME] tin"
click at [280, 310] on div "[PERSON_NAME] Tindiglia" at bounding box center [344, 318] width 327 height 17
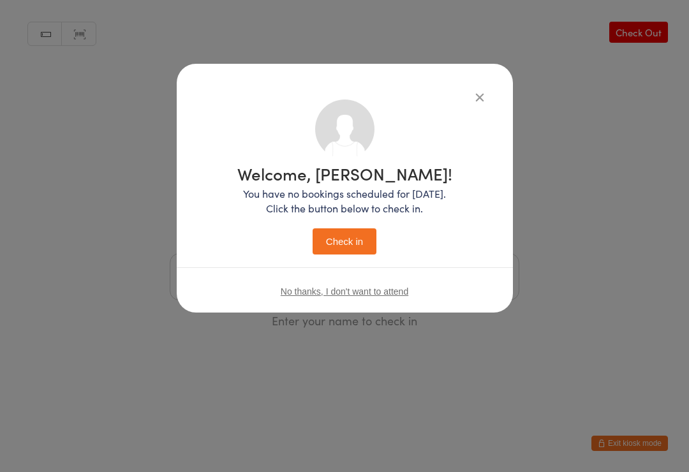
click at [347, 230] on button "Check in" at bounding box center [345, 241] width 64 height 26
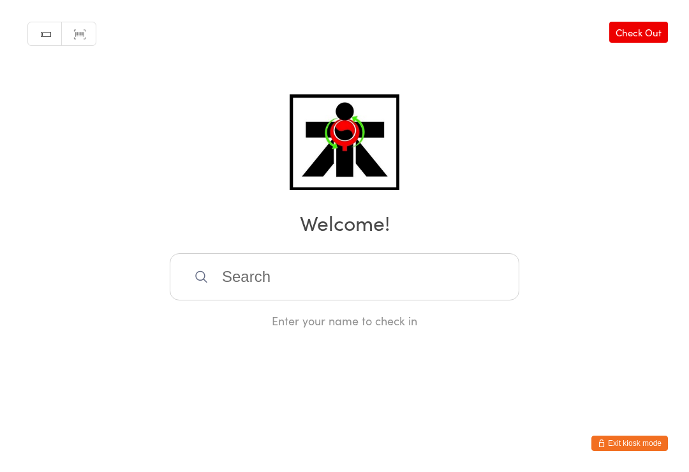
click at [284, 283] on input "search" at bounding box center [345, 276] width 350 height 47
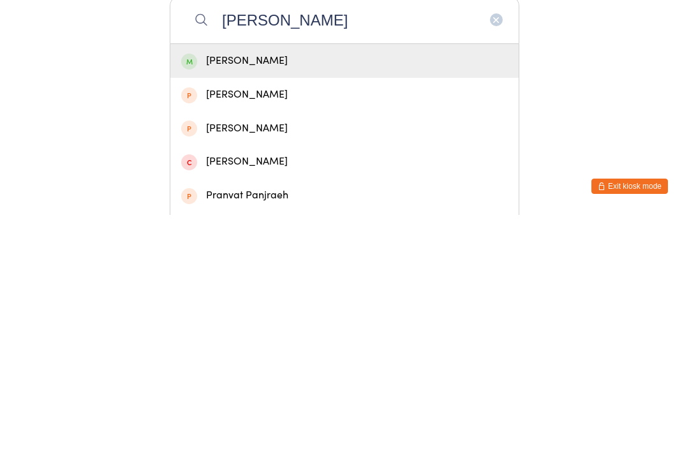
type input "[PERSON_NAME]"
click at [286, 310] on div "[PERSON_NAME]" at bounding box center [344, 318] width 327 height 17
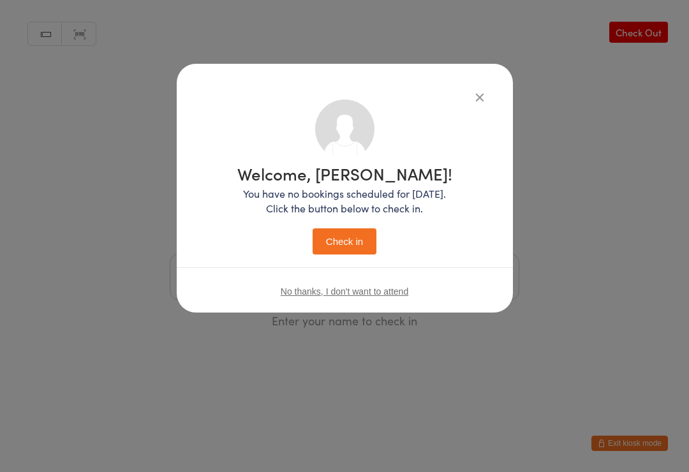
click at [354, 244] on button "Check in" at bounding box center [345, 241] width 64 height 26
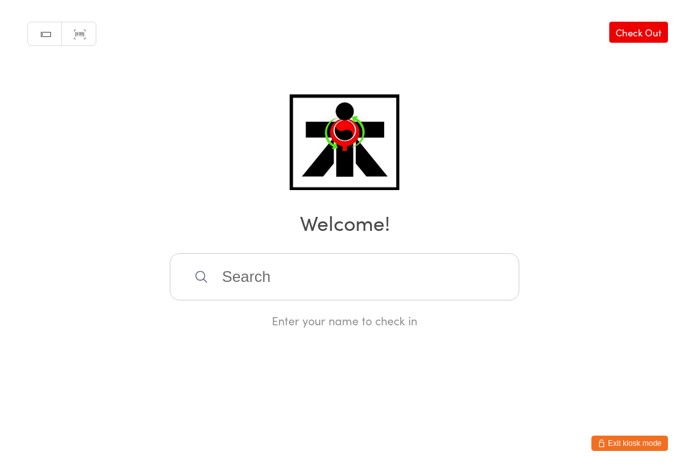
click at [486, 286] on input "search" at bounding box center [345, 276] width 350 height 47
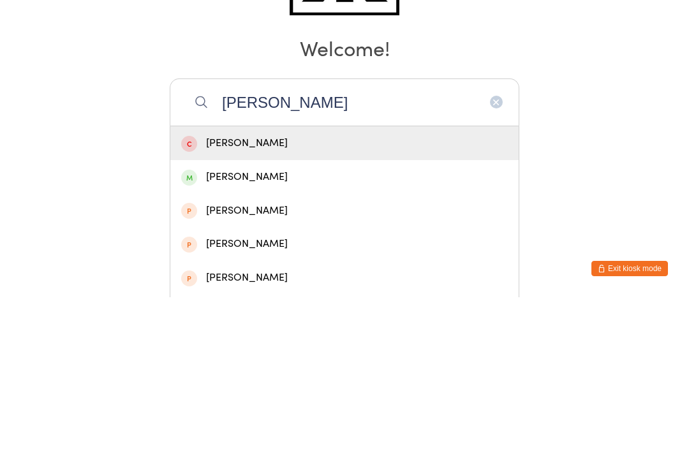
type input "[PERSON_NAME]"
click at [262, 343] on div "[PERSON_NAME]" at bounding box center [344, 351] width 327 height 17
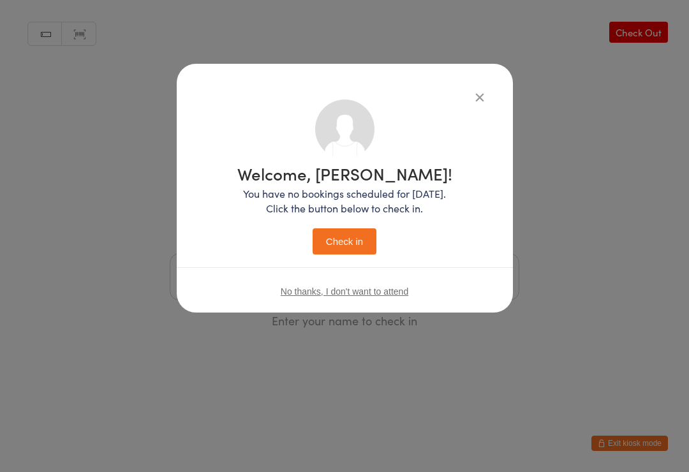
click at [351, 245] on button "Check in" at bounding box center [345, 241] width 64 height 26
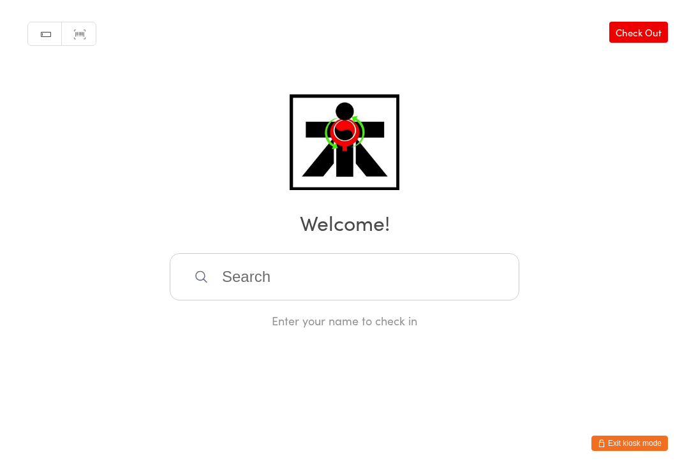
click at [232, 280] on input "search" at bounding box center [345, 276] width 350 height 47
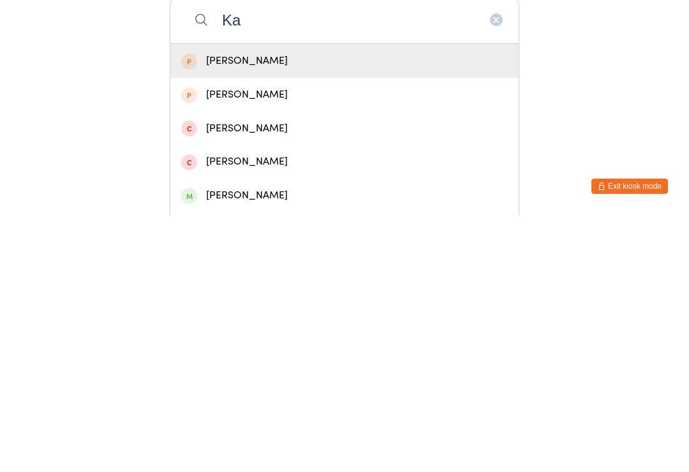
type input "K"
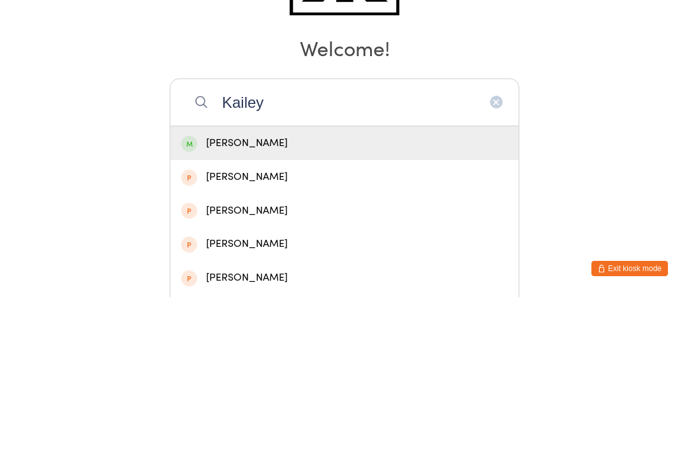
type input "Kailey"
click at [218, 310] on div "[PERSON_NAME]" at bounding box center [344, 318] width 327 height 17
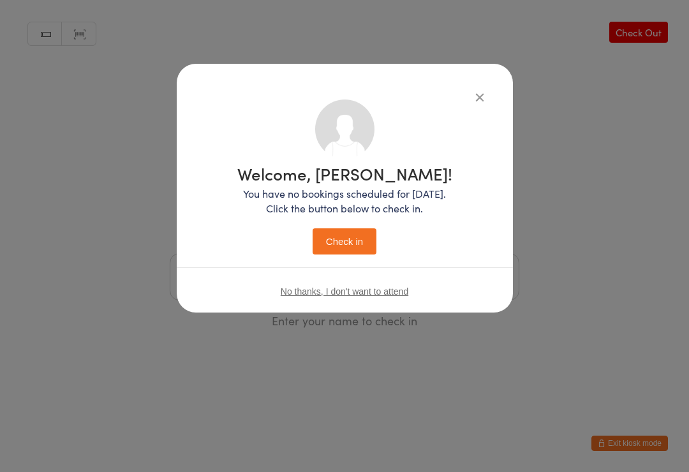
click at [324, 234] on button "Check in" at bounding box center [345, 241] width 64 height 26
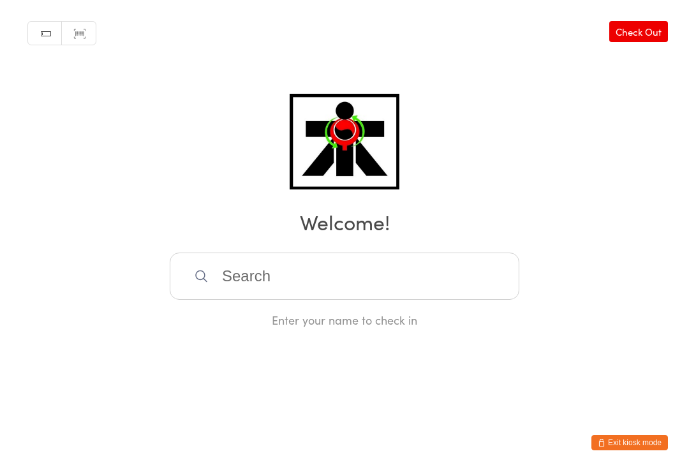
click at [482, 276] on input "search" at bounding box center [345, 276] width 350 height 47
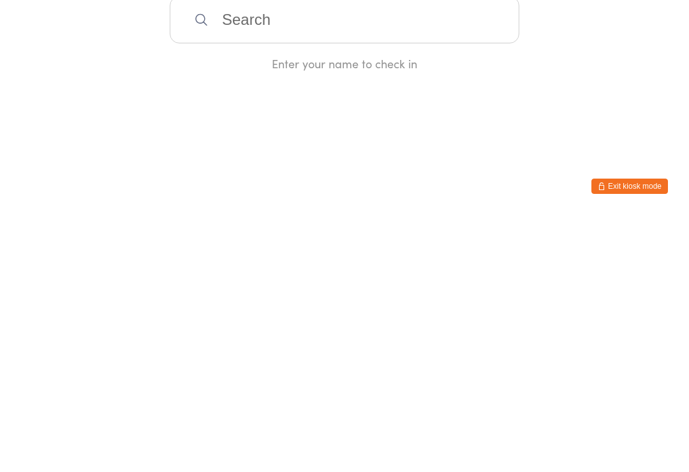
click at [512, 133] on html "You have now entered Kiosk Mode. Members will be able to check themselves in us…" at bounding box center [344, 236] width 689 height 472
click at [430, 288] on input "search" at bounding box center [345, 276] width 350 height 47
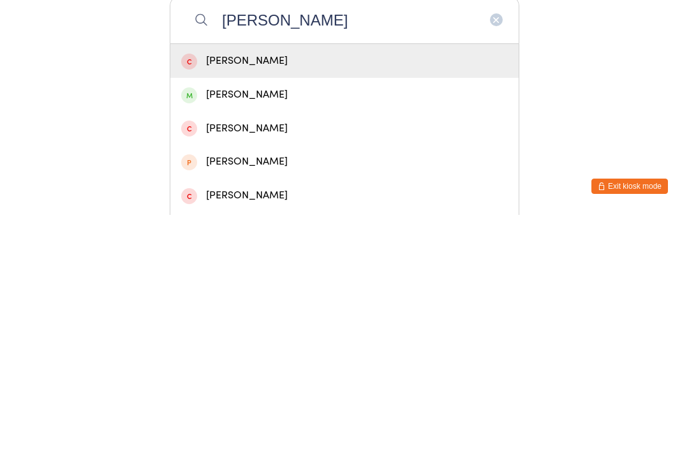
type input "[PERSON_NAME]"
click at [331, 343] on div "[PERSON_NAME]" at bounding box center [344, 351] width 327 height 17
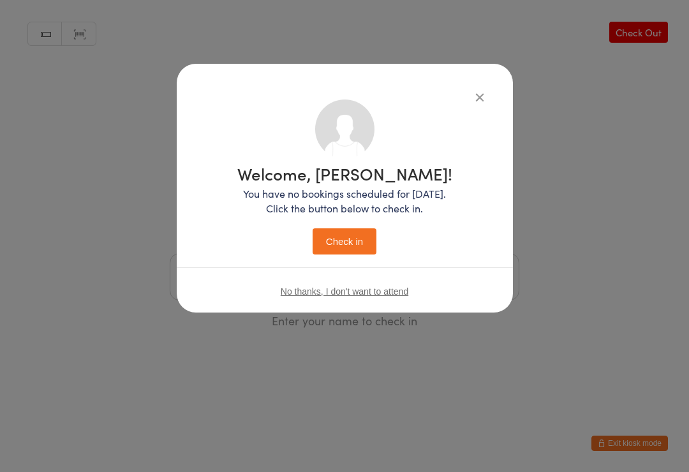
click at [348, 226] on div "Welcome, [PERSON_NAME]! You have no bookings scheduled for [DATE]. Click the bu…" at bounding box center [344, 209] width 215 height 89
click at [354, 235] on button "Check in" at bounding box center [345, 241] width 64 height 26
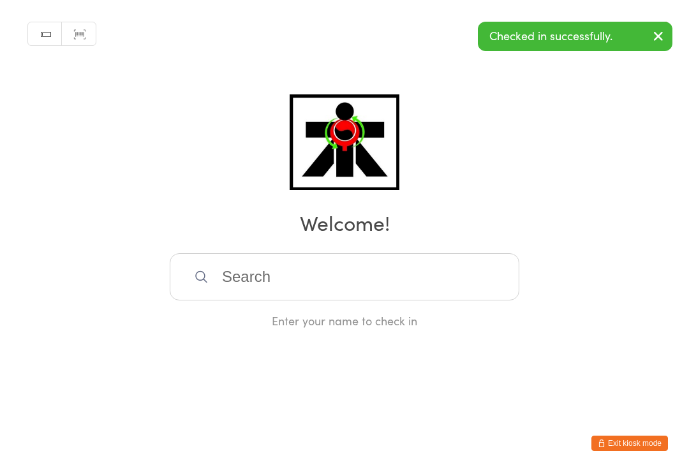
click at [451, 271] on input "search" at bounding box center [345, 276] width 350 height 47
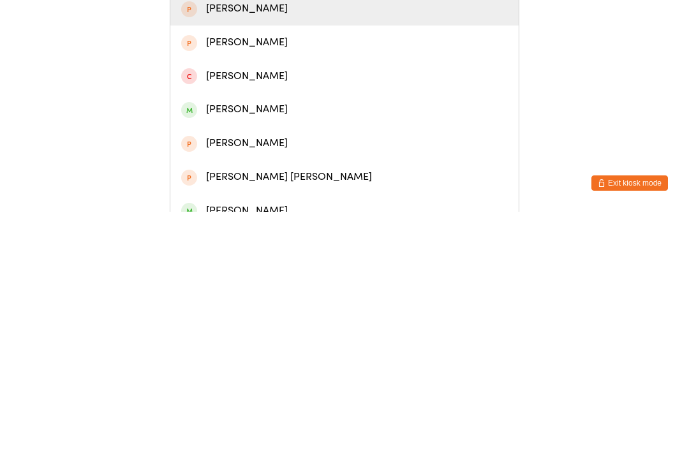
scroll to position [50, 0]
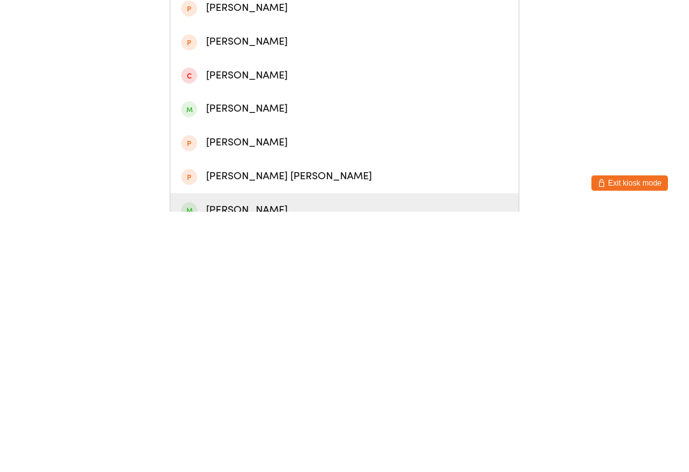
type input "Charlotte"
click at [276, 462] on div "[PERSON_NAME]" at bounding box center [344, 470] width 327 height 17
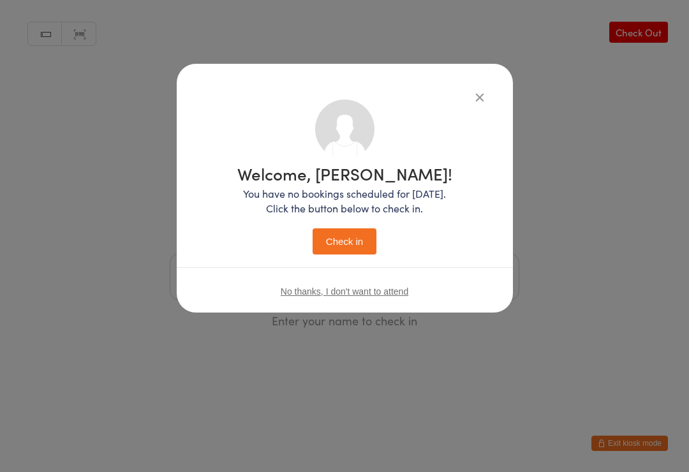
click at [355, 251] on button "Check in" at bounding box center [345, 241] width 64 height 26
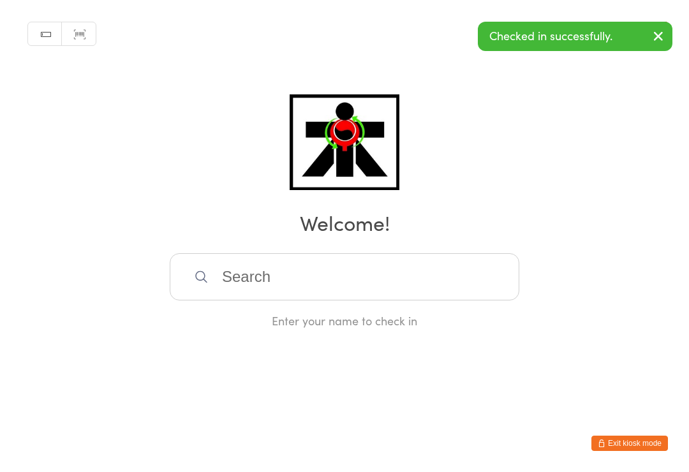
click at [340, 288] on input "search" at bounding box center [345, 276] width 350 height 47
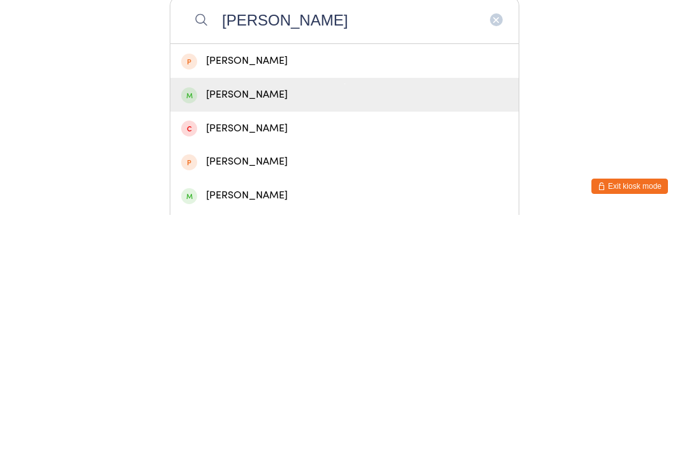
type input "[PERSON_NAME]"
click at [288, 335] on div "[PERSON_NAME]" at bounding box center [344, 352] width 348 height 34
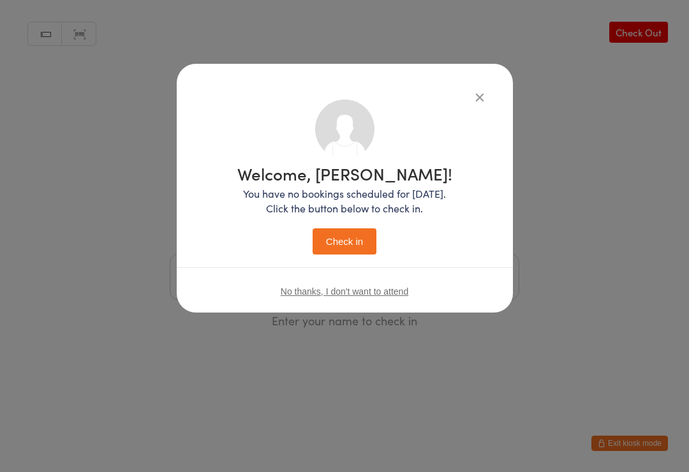
click at [340, 246] on button "Check in" at bounding box center [345, 241] width 64 height 26
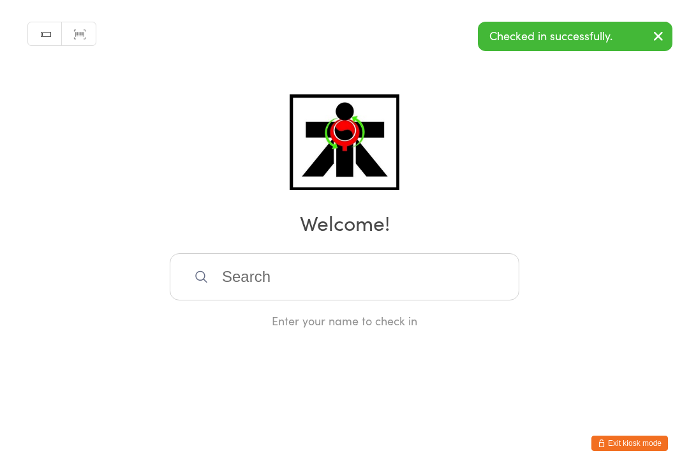
click at [455, 266] on input "search" at bounding box center [345, 276] width 350 height 47
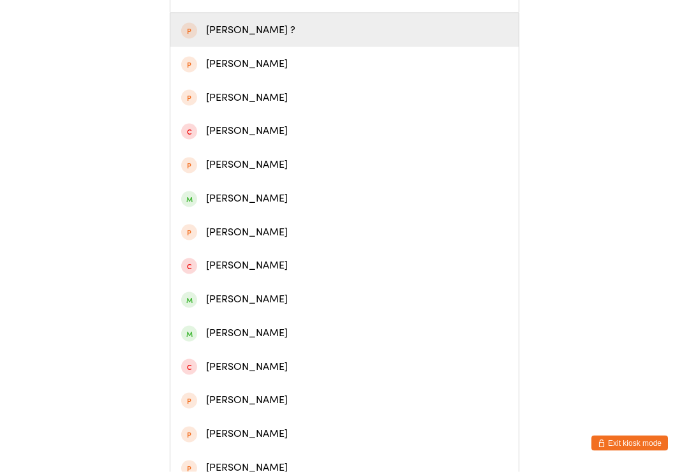
scroll to position [288, 0]
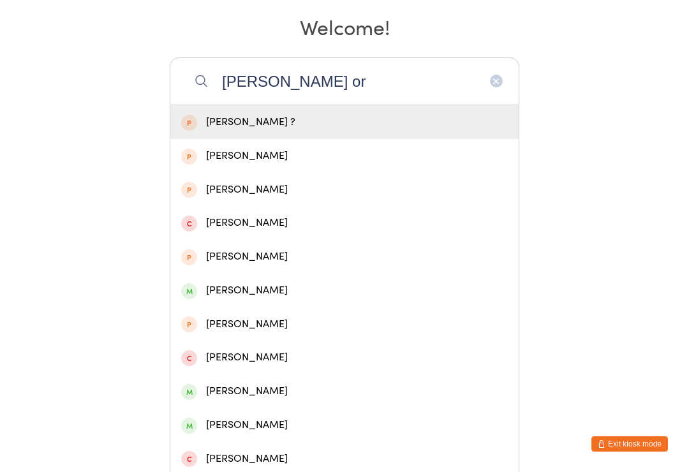
click at [361, 87] on input "[PERSON_NAME] or" at bounding box center [345, 80] width 350 height 47
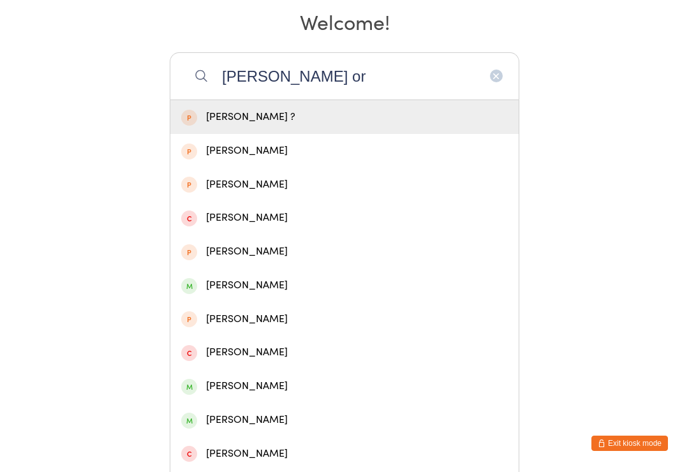
scroll to position [195, 0]
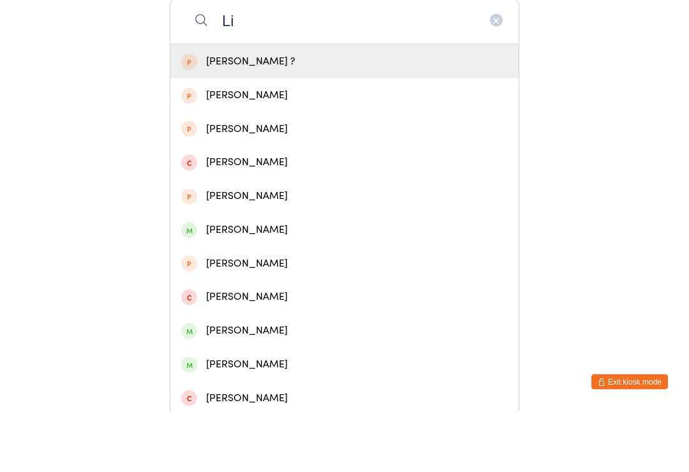
type input "L"
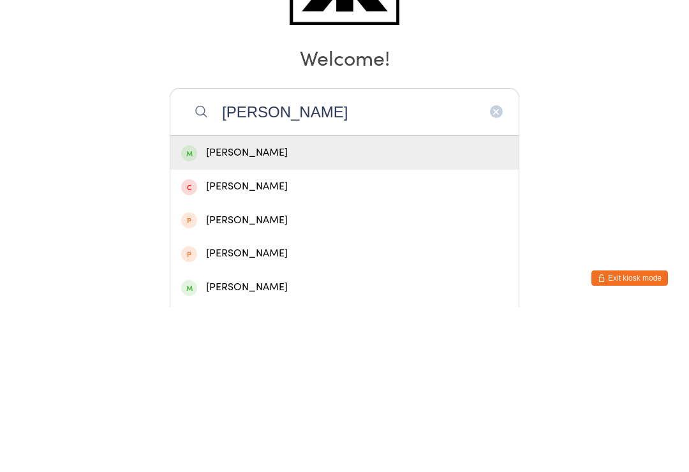
type input "[PERSON_NAME]"
click at [399, 301] on div "[PERSON_NAME]" at bounding box center [344, 318] width 348 height 34
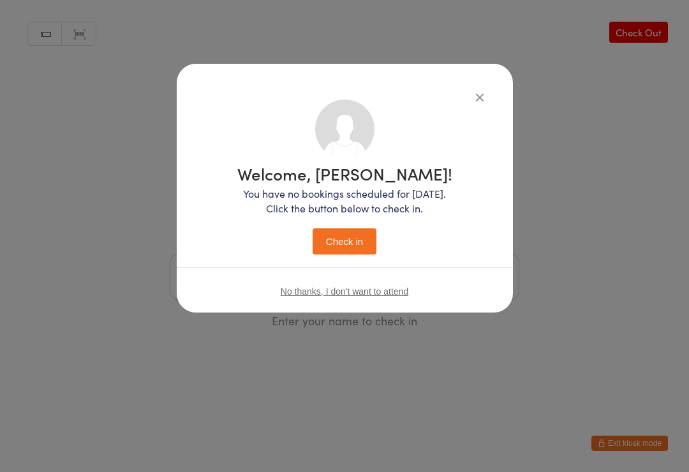
click at [356, 249] on button "Check in" at bounding box center [345, 241] width 64 height 26
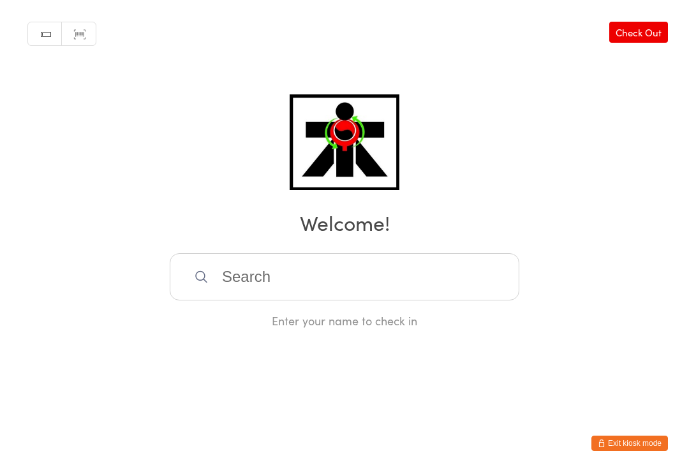
click at [287, 270] on input "search" at bounding box center [345, 276] width 350 height 47
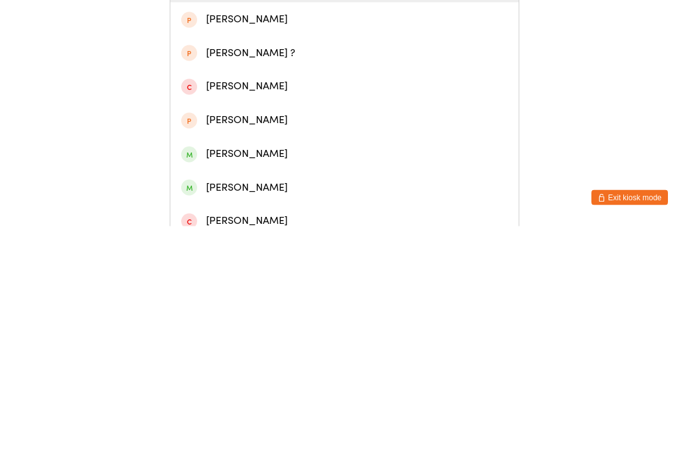
scroll to position [98, 0]
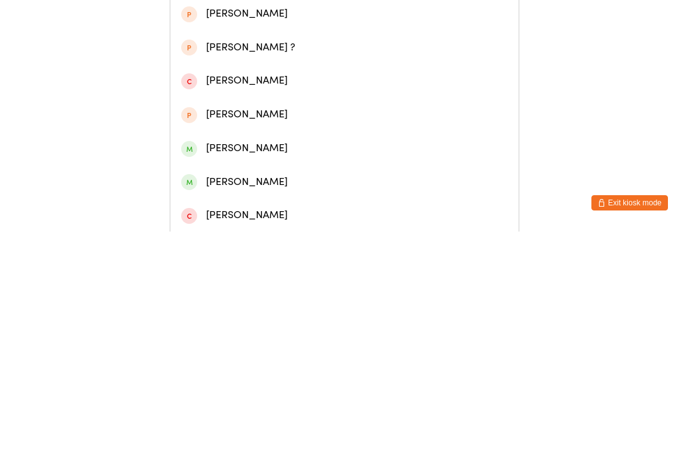
type input "[PERSON_NAME]"
click at [283, 414] on div "[PERSON_NAME]" at bounding box center [344, 422] width 327 height 17
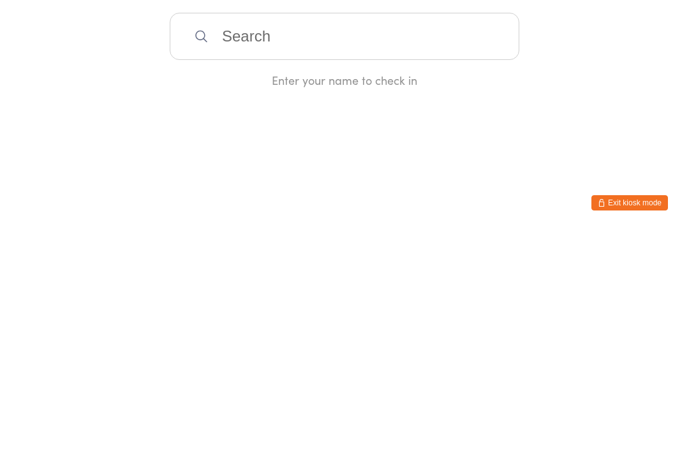
scroll to position [0, 0]
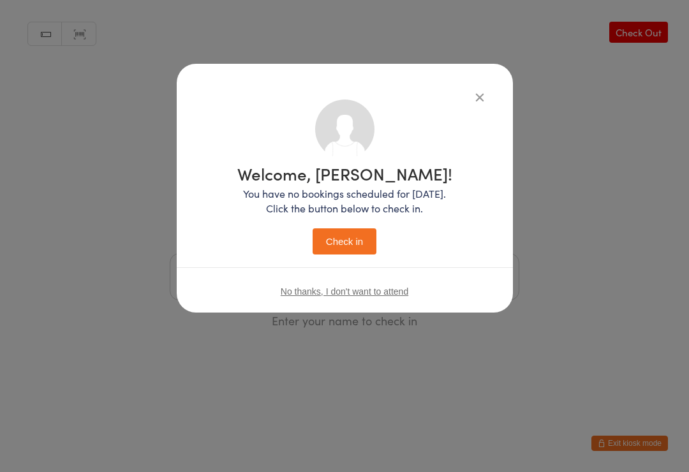
click at [350, 245] on button "Check in" at bounding box center [345, 241] width 64 height 26
